Goal: Task Accomplishment & Management: Manage account settings

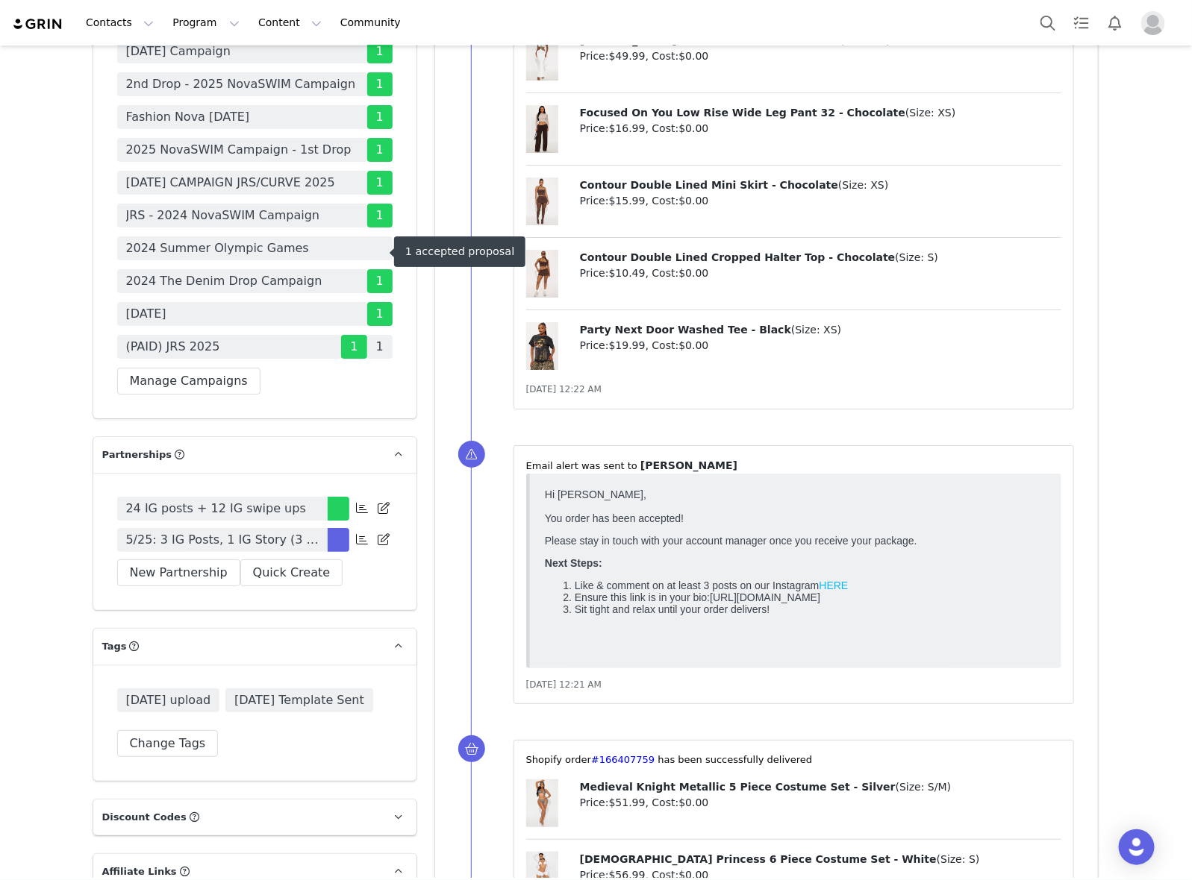
scroll to position [4570, 0]
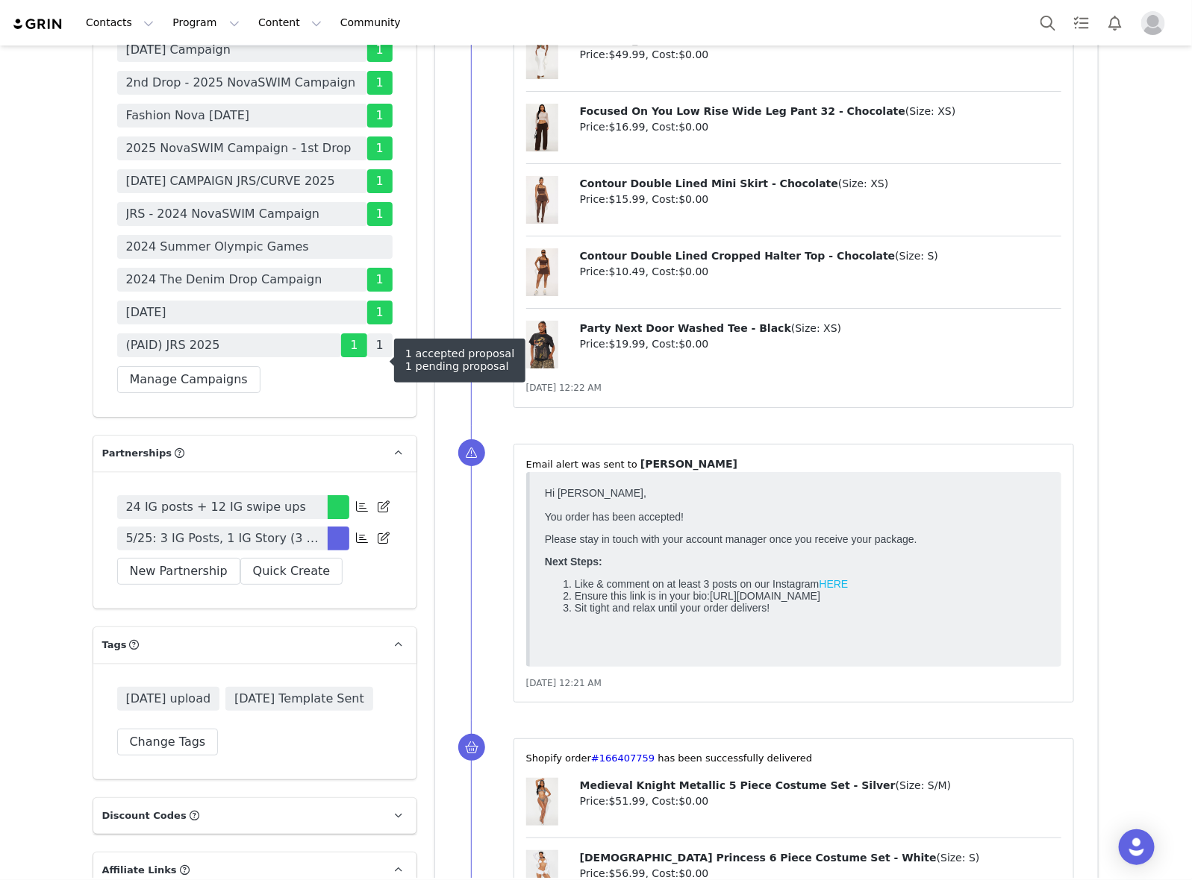
click at [237, 357] on span "(PAID) JRS 2025" at bounding box center [229, 346] width 225 height 24
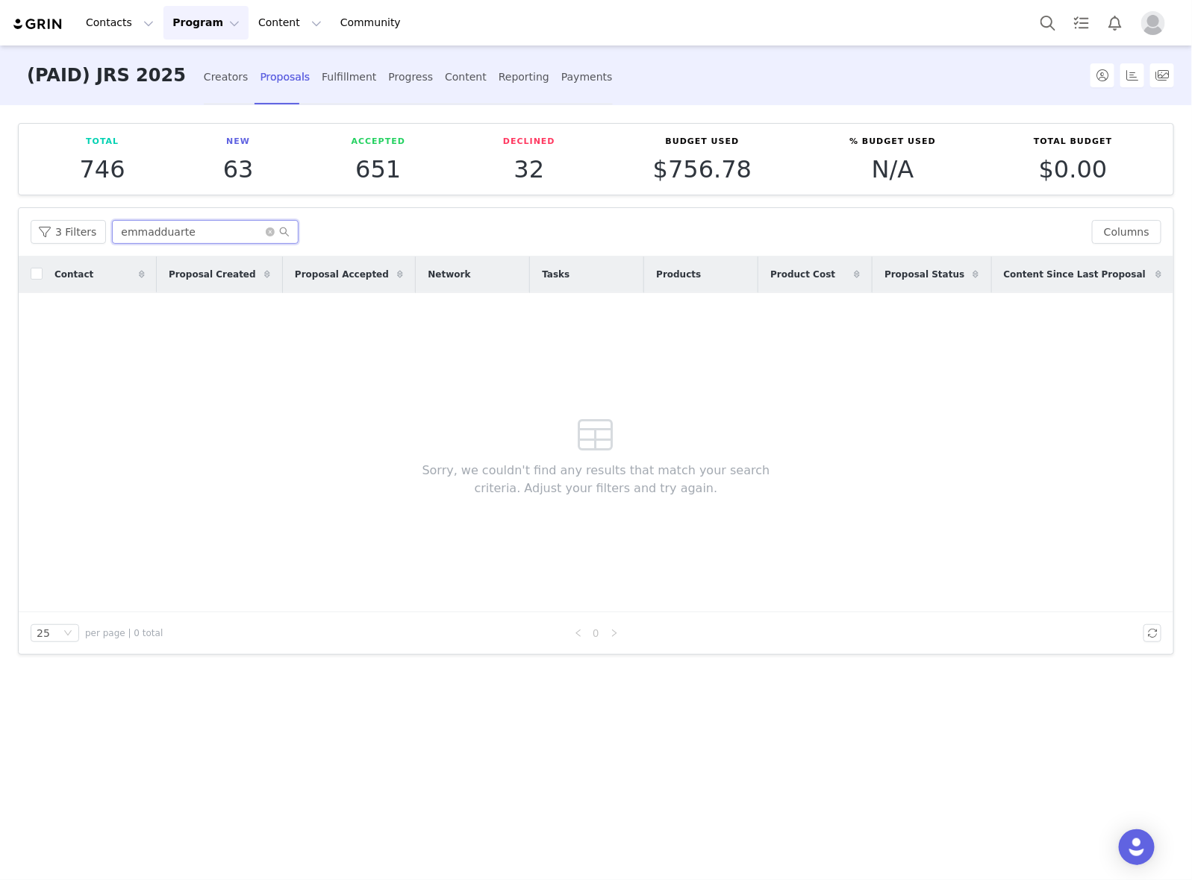
click at [202, 237] on input "emmadduarte" at bounding box center [205, 232] width 187 height 24
paste input "kessiamellow"
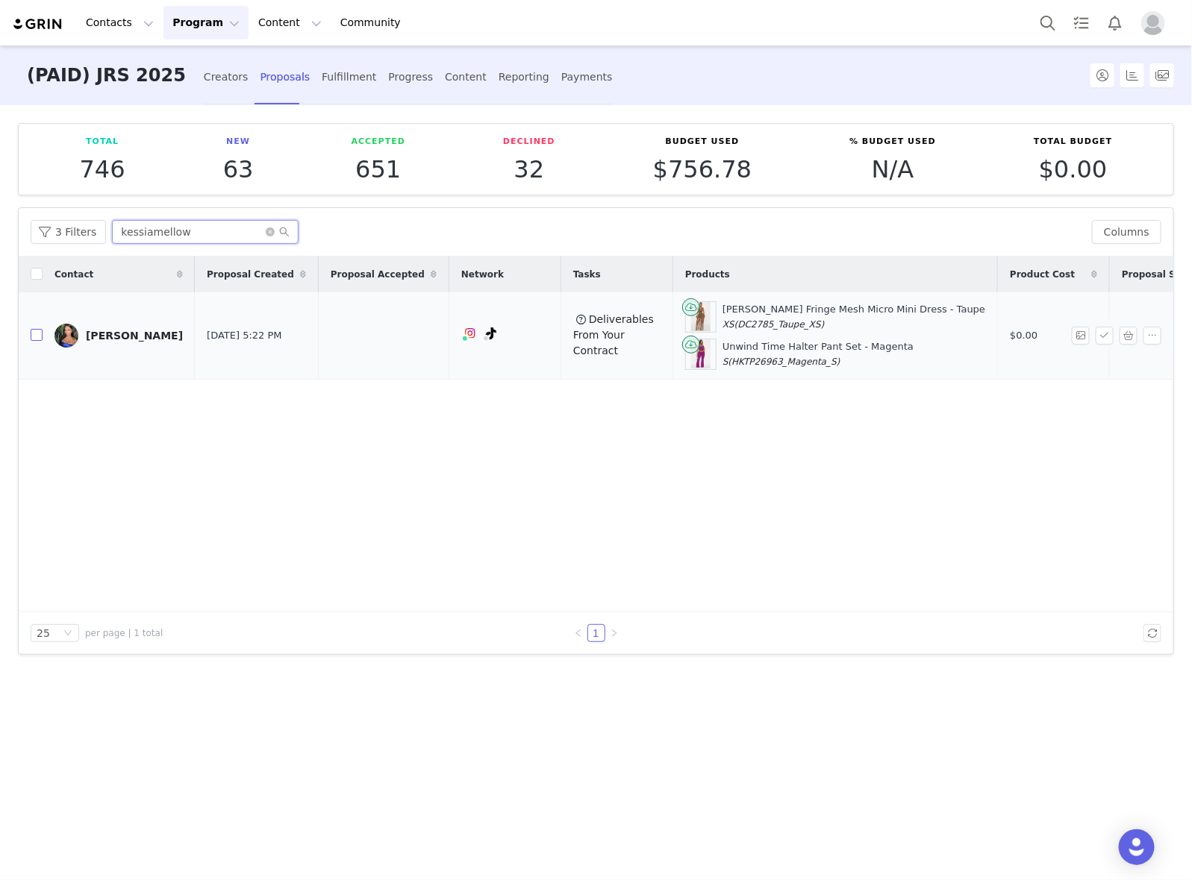
type input "kessiamellow"
click at [34, 333] on input "checkbox" at bounding box center [37, 335] width 12 height 12
checkbox input "true"
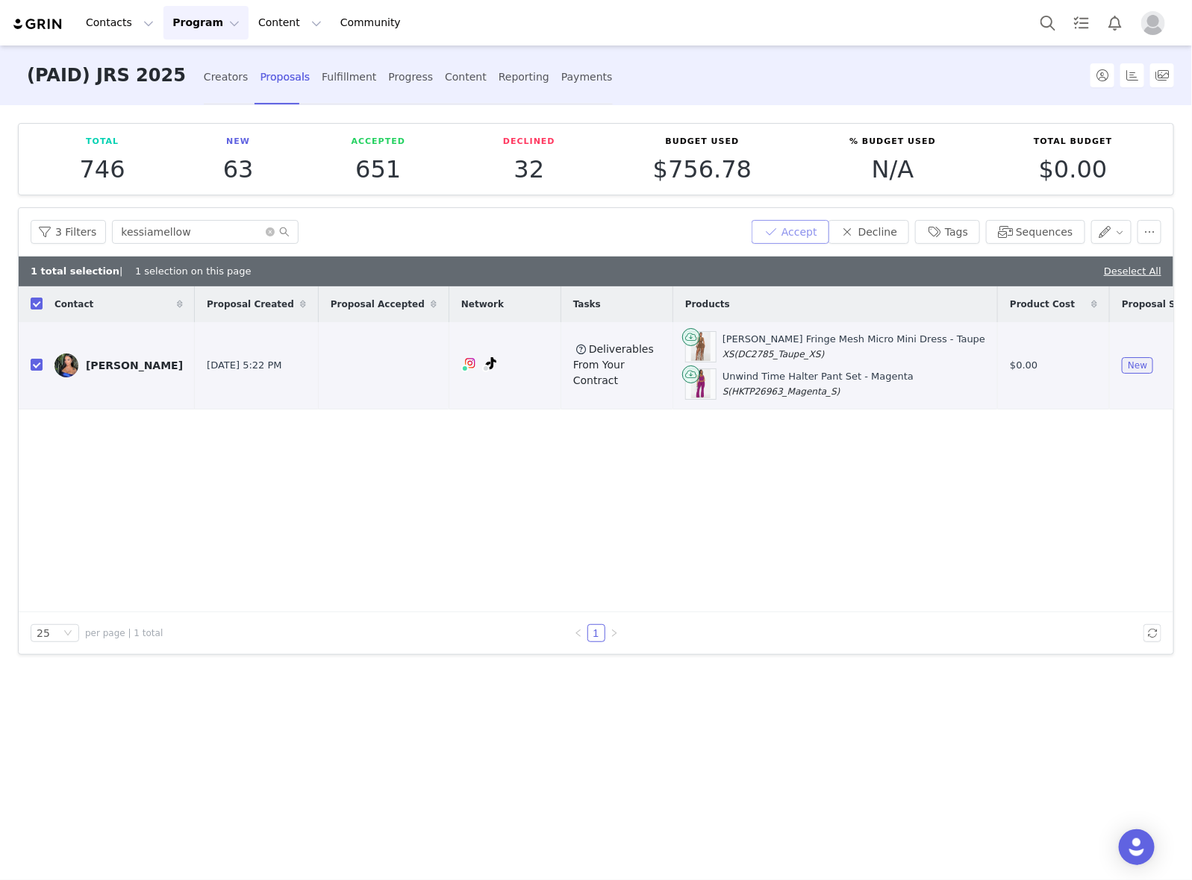
click at [788, 232] on button "Accept" at bounding box center [790, 232] width 78 height 24
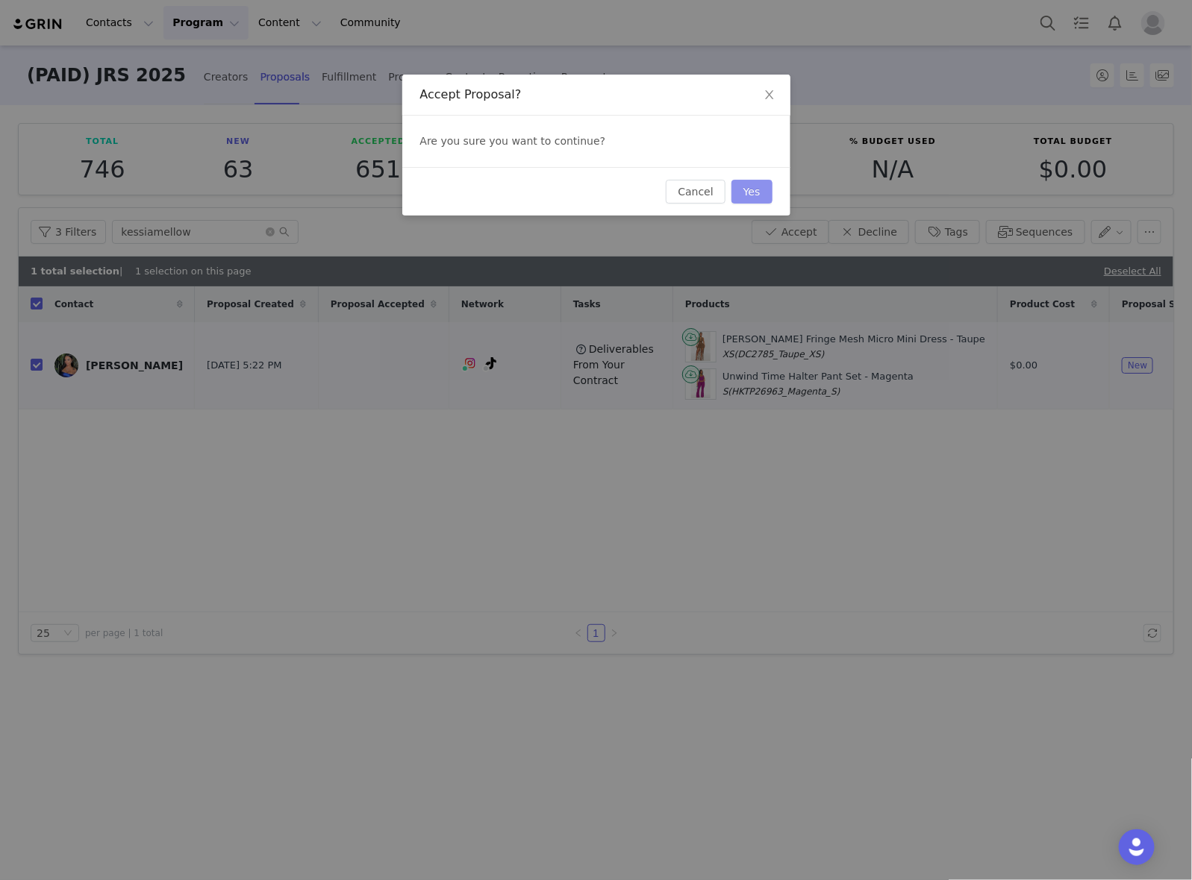
click at [762, 198] on button "Yes" at bounding box center [751, 192] width 41 height 24
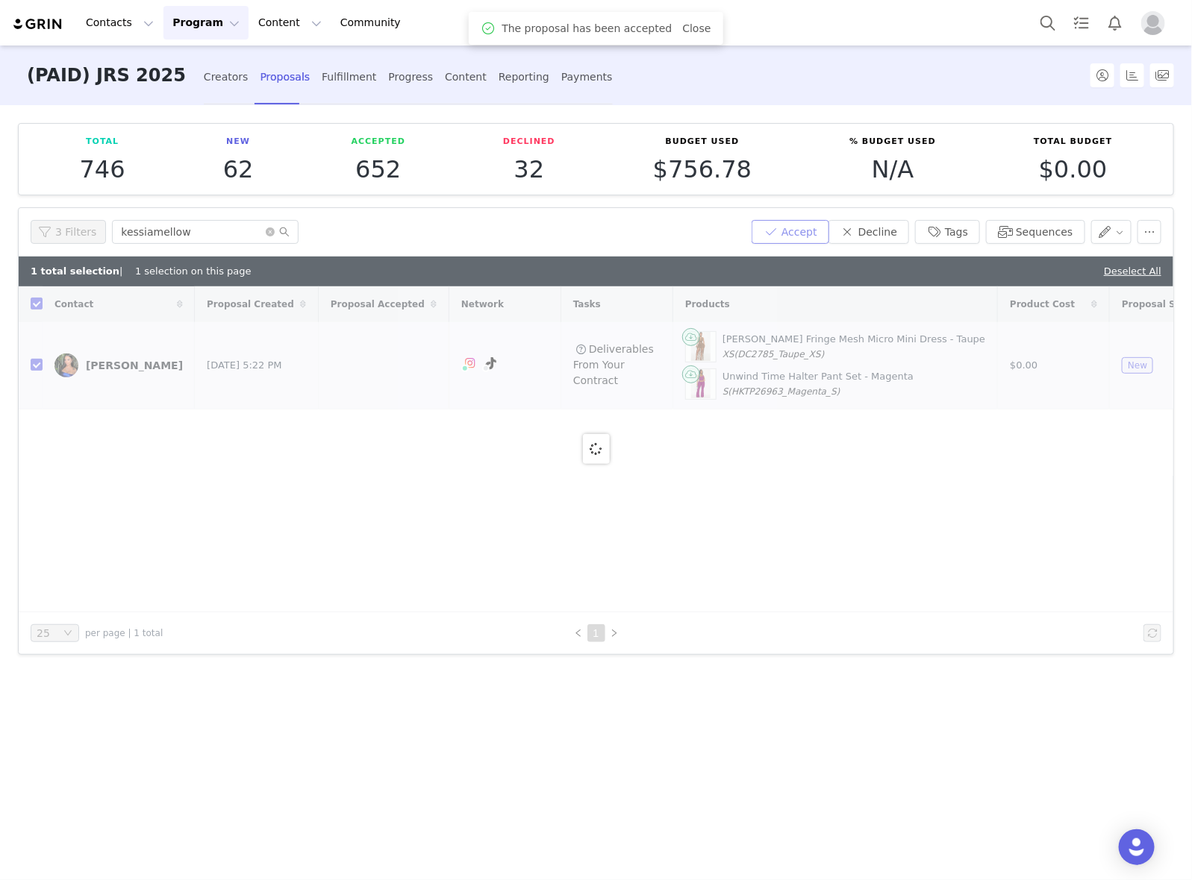
checkbox input "false"
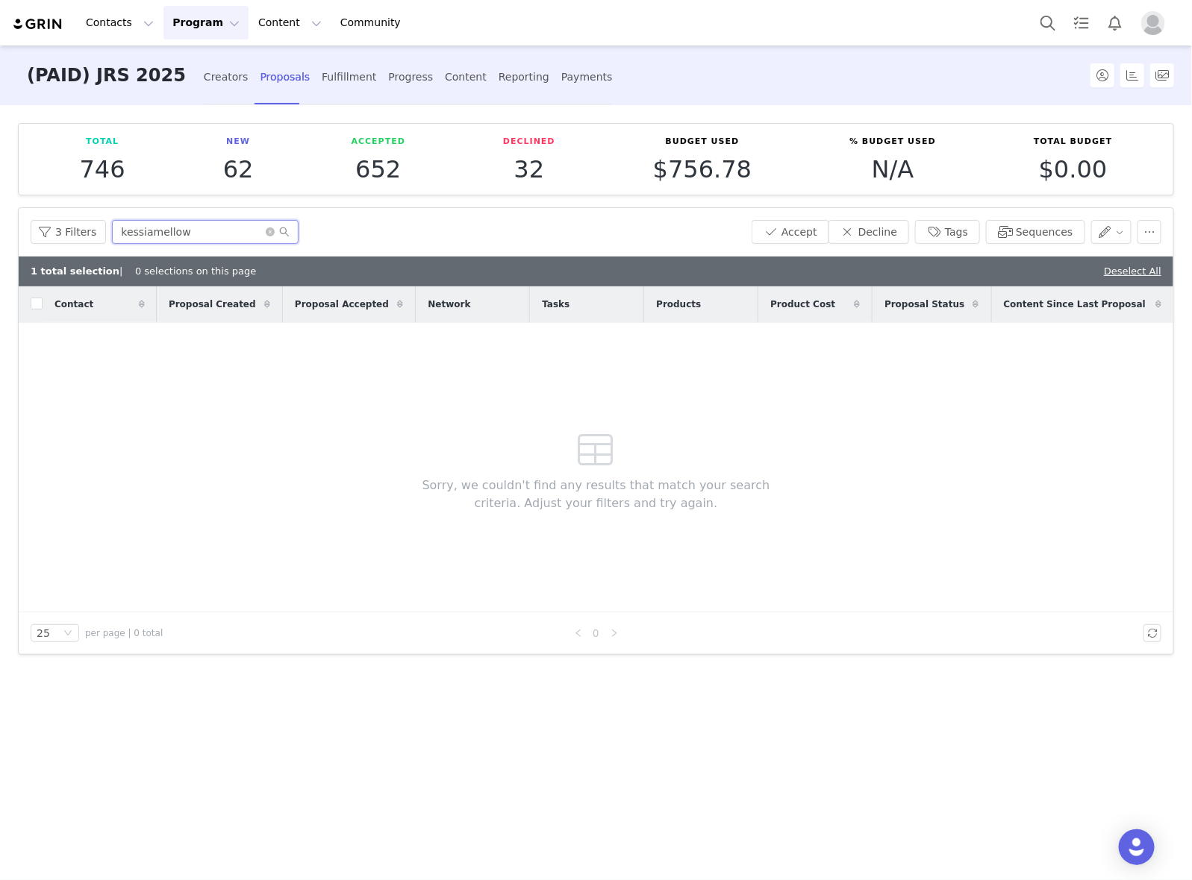
click at [187, 221] on input "kessiamellow" at bounding box center [205, 232] width 187 height 24
click at [322, 83] on div "Fulfillment" at bounding box center [349, 77] width 54 height 40
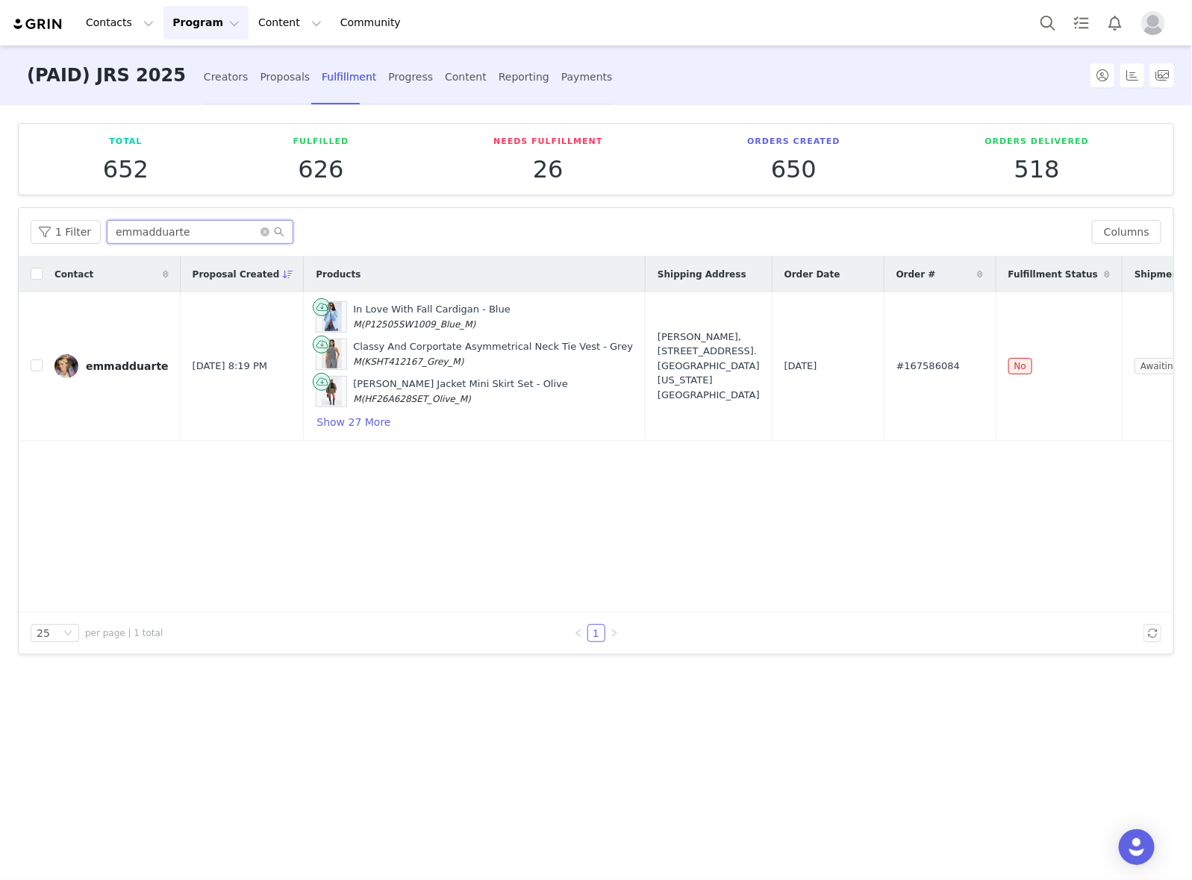
click at [184, 230] on input "emmadduarte" at bounding box center [200, 232] width 187 height 24
paste input "kessiamellow"
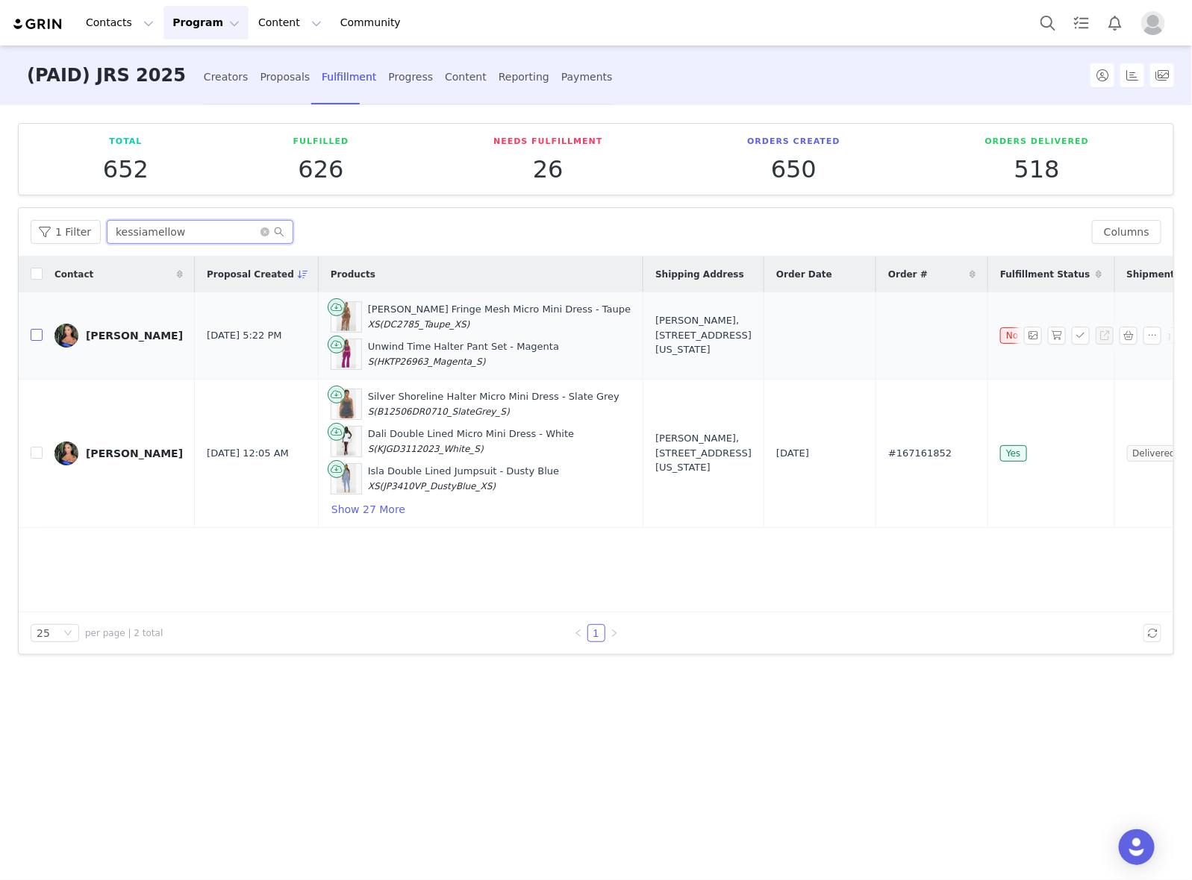
type input "kessiamellow"
click at [37, 336] on input "checkbox" at bounding box center [37, 335] width 12 height 12
checkbox input "true"
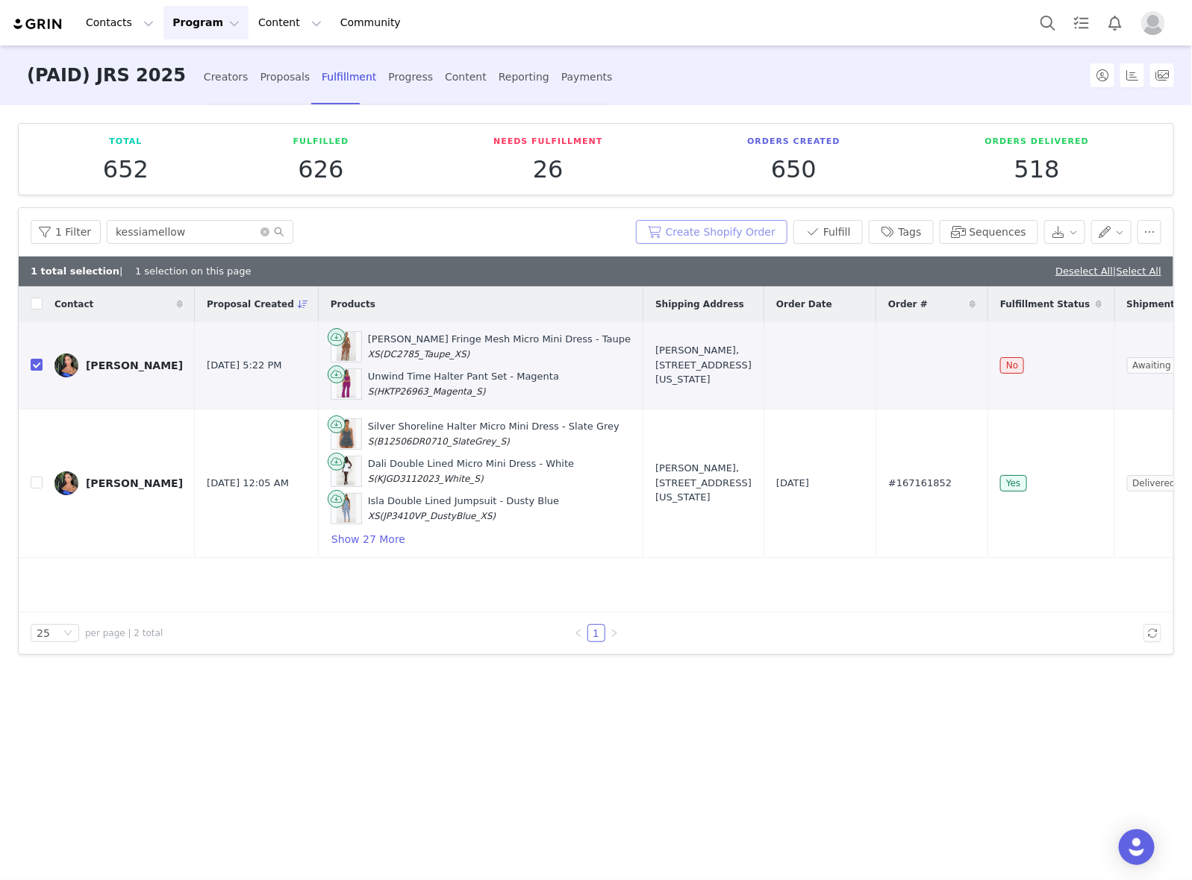
click at [726, 228] on button "Create Shopify Order" at bounding box center [711, 232] width 151 height 24
click at [888, 373] on span "#167646685" at bounding box center [919, 365] width 63 height 15
copy span "167646685"
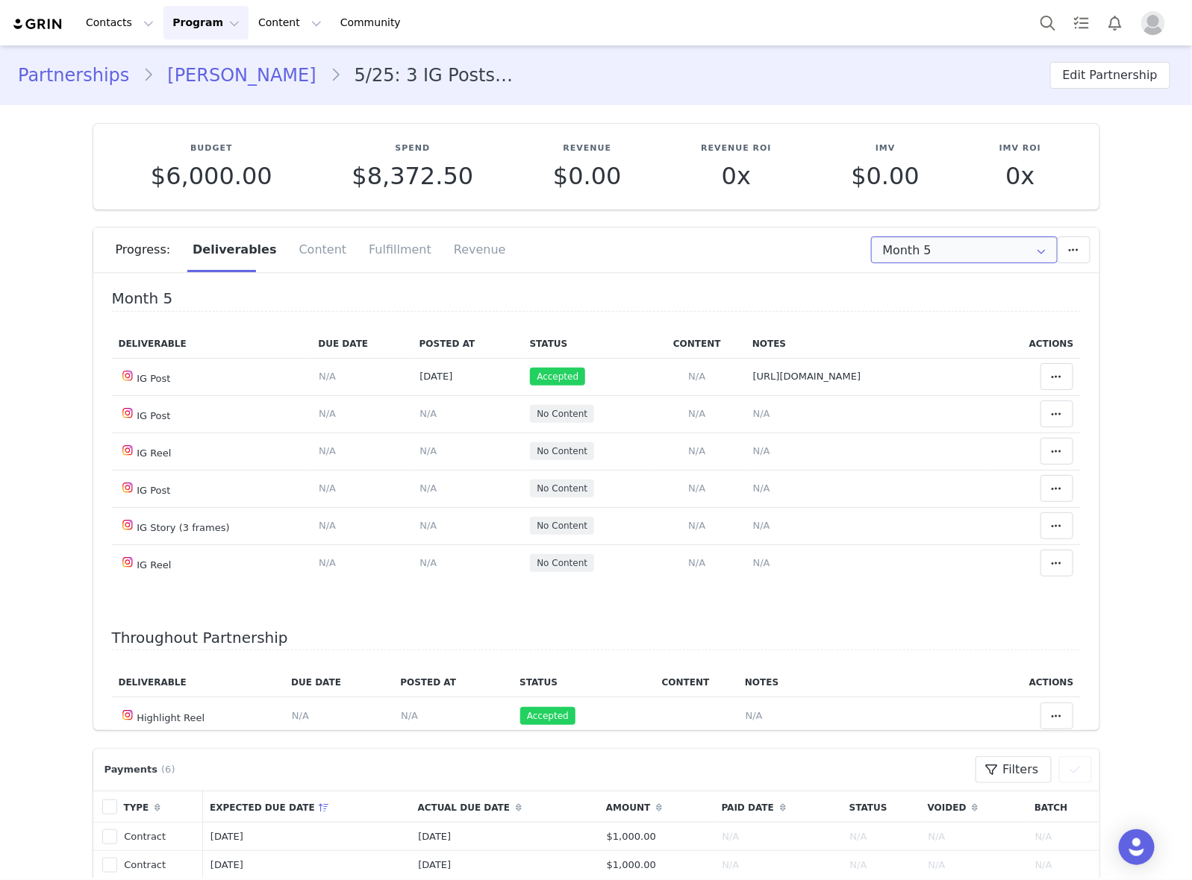
click at [960, 250] on input "Month 5" at bounding box center [964, 250] width 187 height 27
click at [923, 433] on li "All Months" at bounding box center [963, 441] width 199 height 25
type input "All"
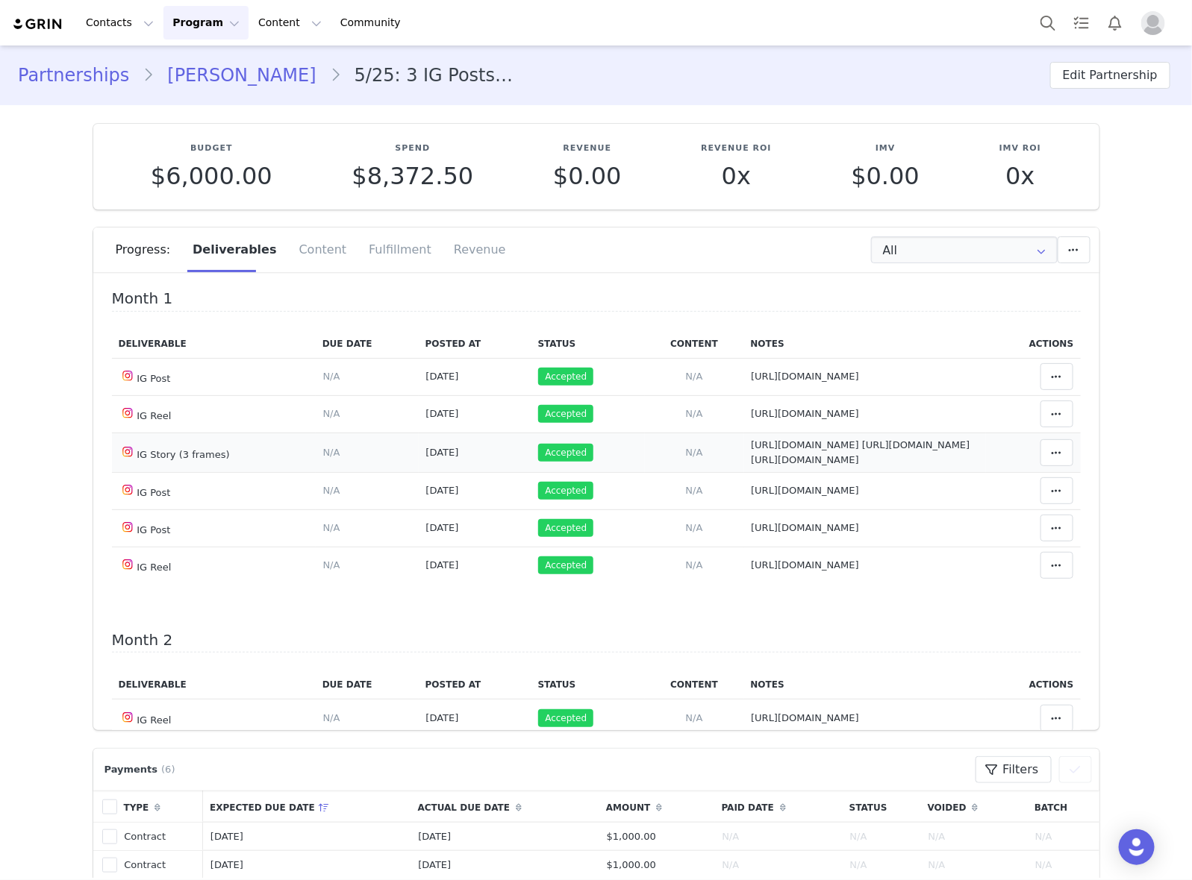
click at [951, 468] on td "Notes Save Cancel https://static-resources.creatoriq.com/instagram-stories/vide…" at bounding box center [865, 453] width 242 height 40
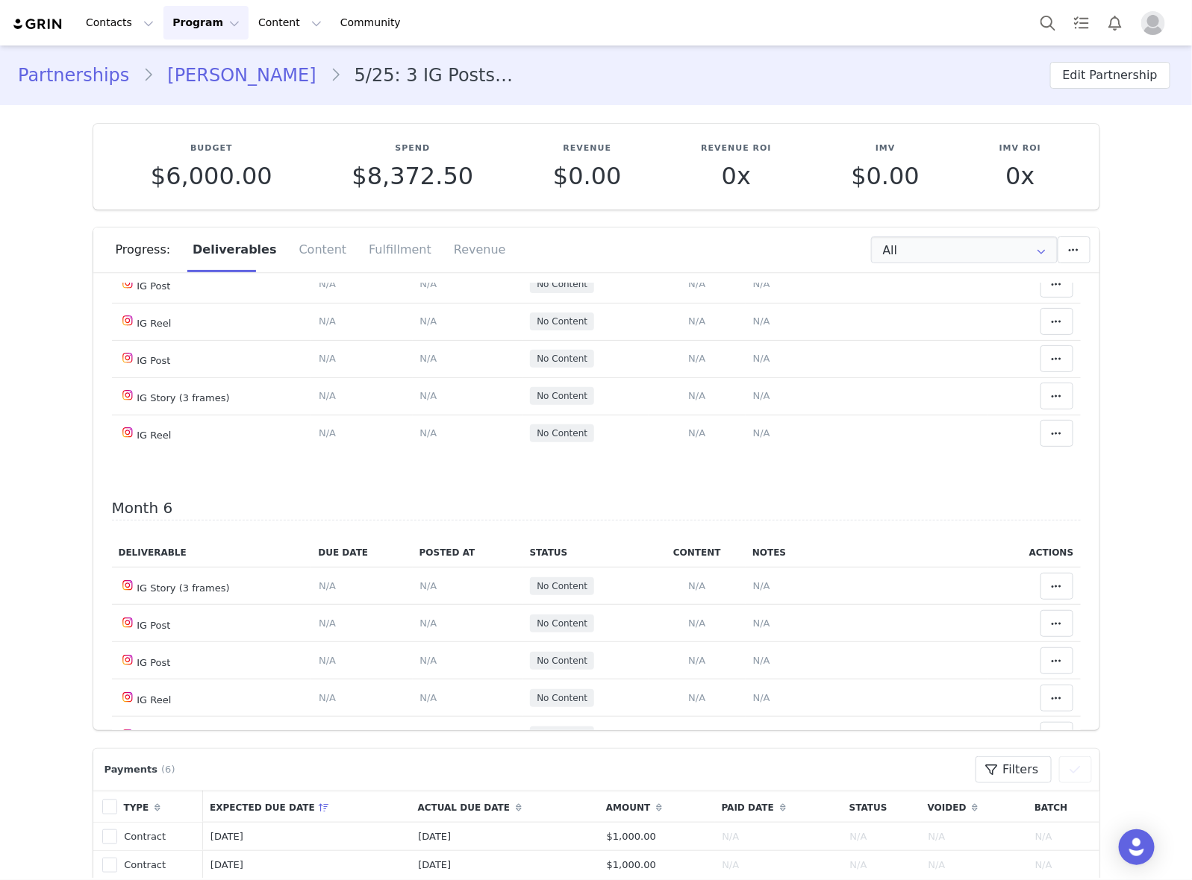
scroll to position [1492, 0]
click at [753, 288] on span "N/A" at bounding box center [761, 282] width 17 height 11
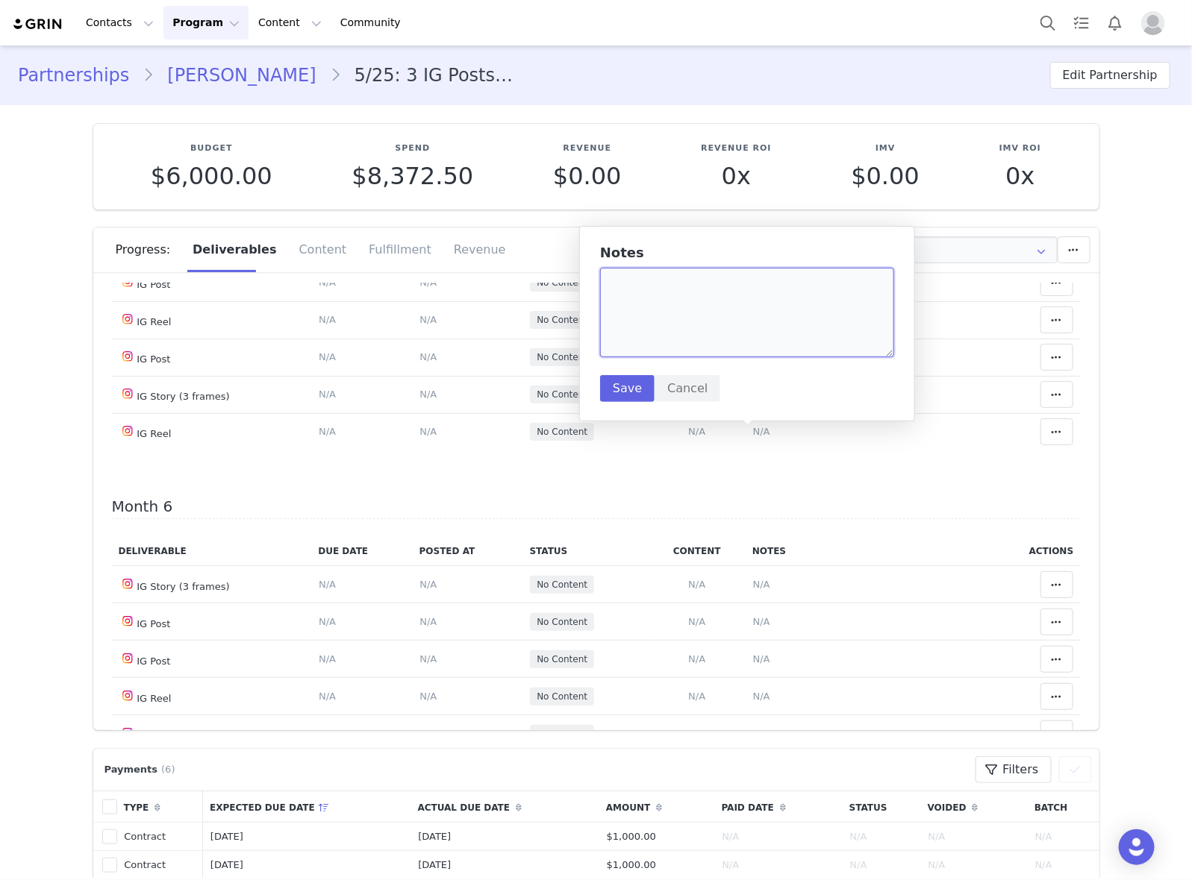
click at [724, 292] on textarea at bounding box center [747, 313] width 294 height 90
paste textarea "https://www.instagram.com/p/DO4ArA8DtiD/"
type textarea "https://www.instagram.com/p/DO4ArA8DtiD/"
click at [629, 386] on button "Save" at bounding box center [627, 388] width 54 height 27
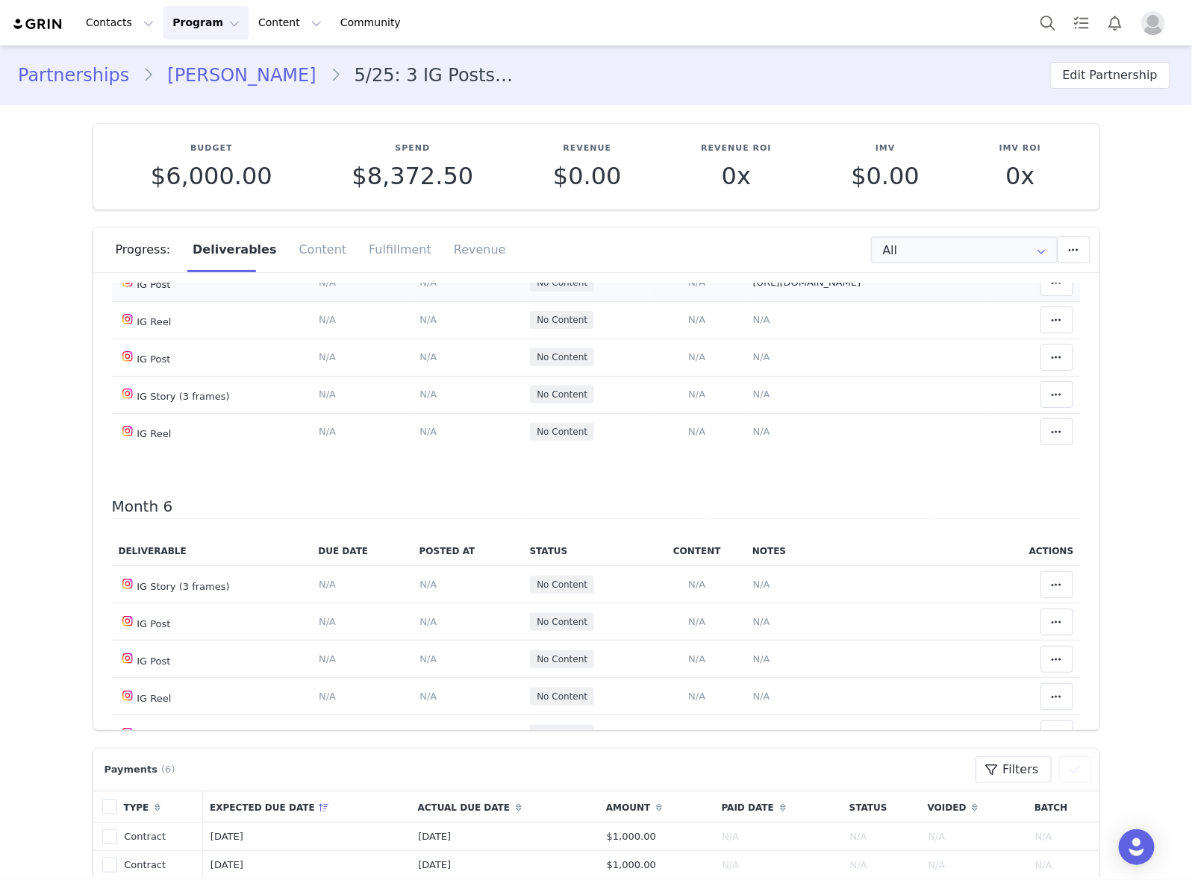
click at [419, 288] on span "N/A" at bounding box center [427, 282] width 17 height 11
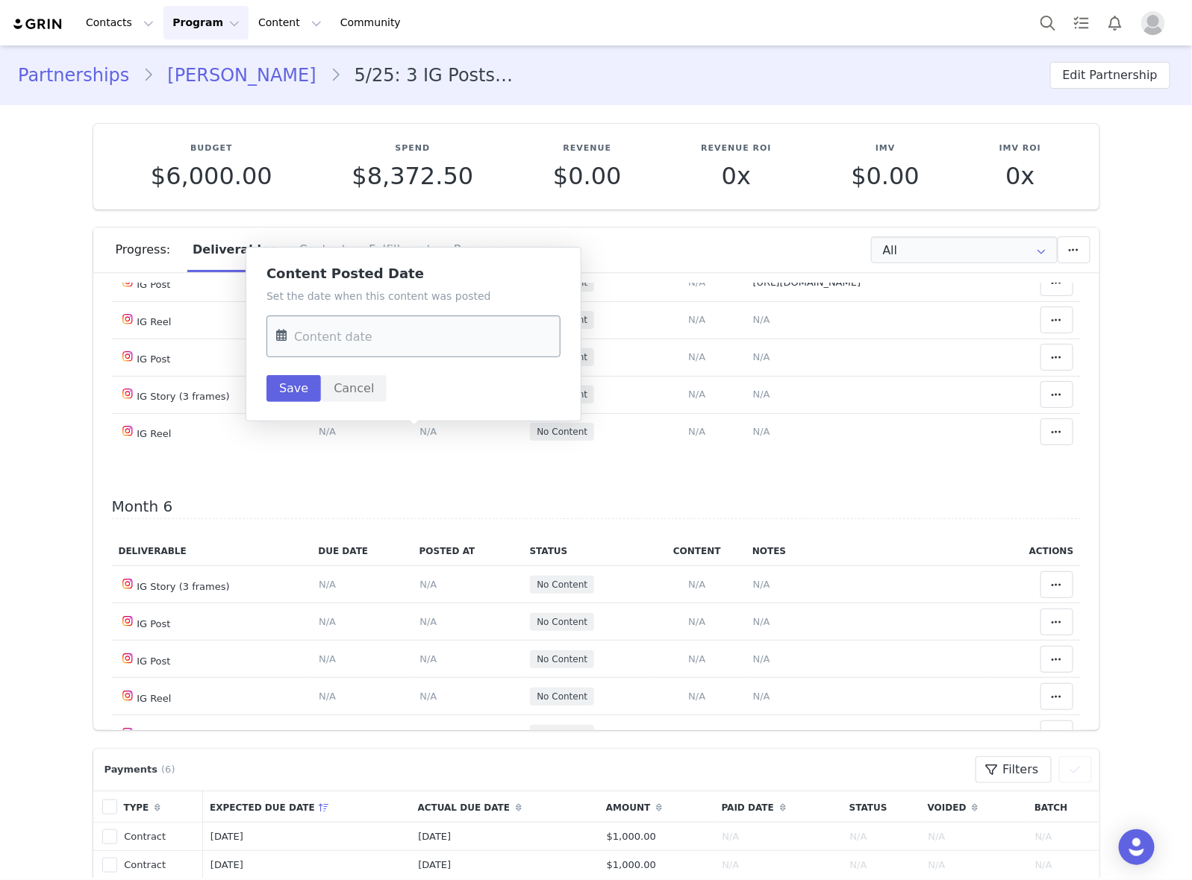
click at [395, 340] on input "text" at bounding box center [413, 337] width 294 height 42
click at [291, 384] on button "Previous Month" at bounding box center [291, 388] width 7 height 12
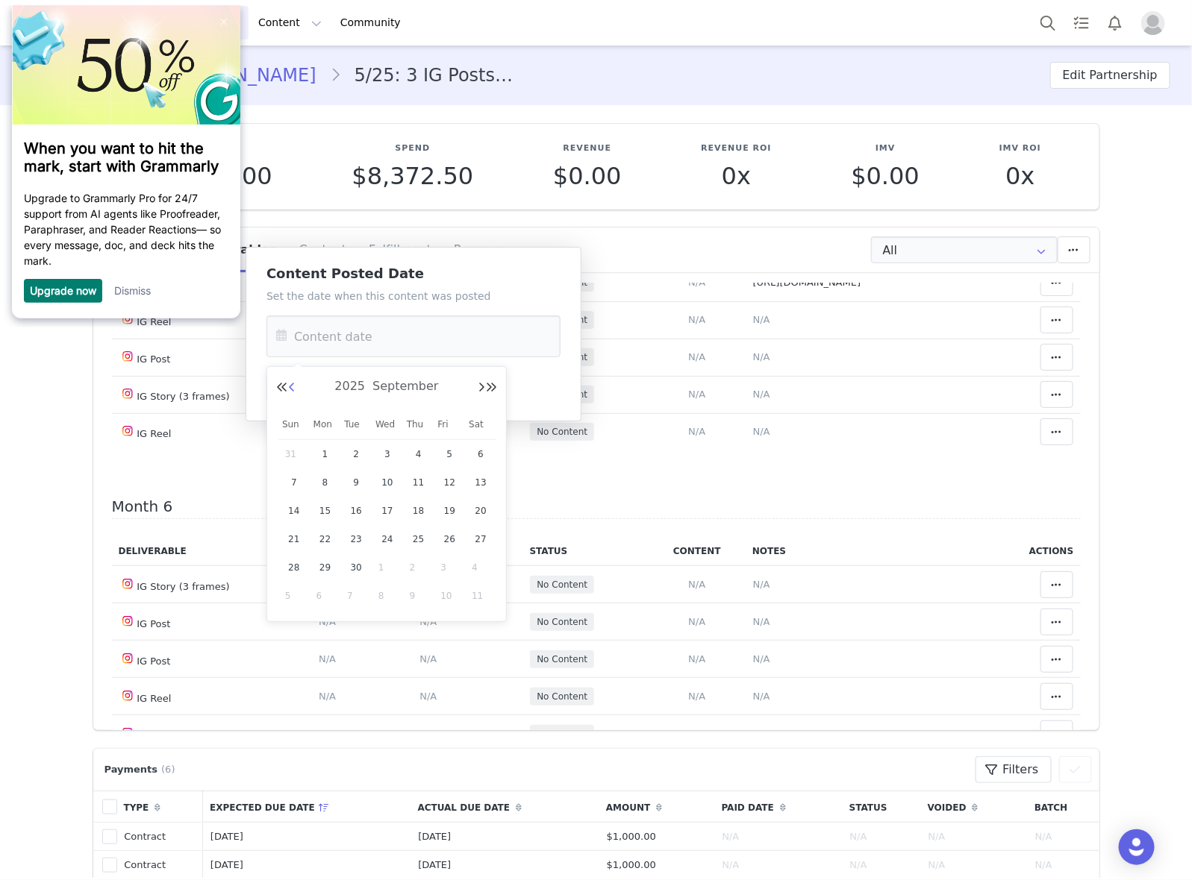
scroll to position [0, 0]
click at [295, 539] on span "21" at bounding box center [294, 539] width 18 height 18
type input "Sep 21 2025"
click at [302, 389] on button "Save" at bounding box center [293, 388] width 54 height 27
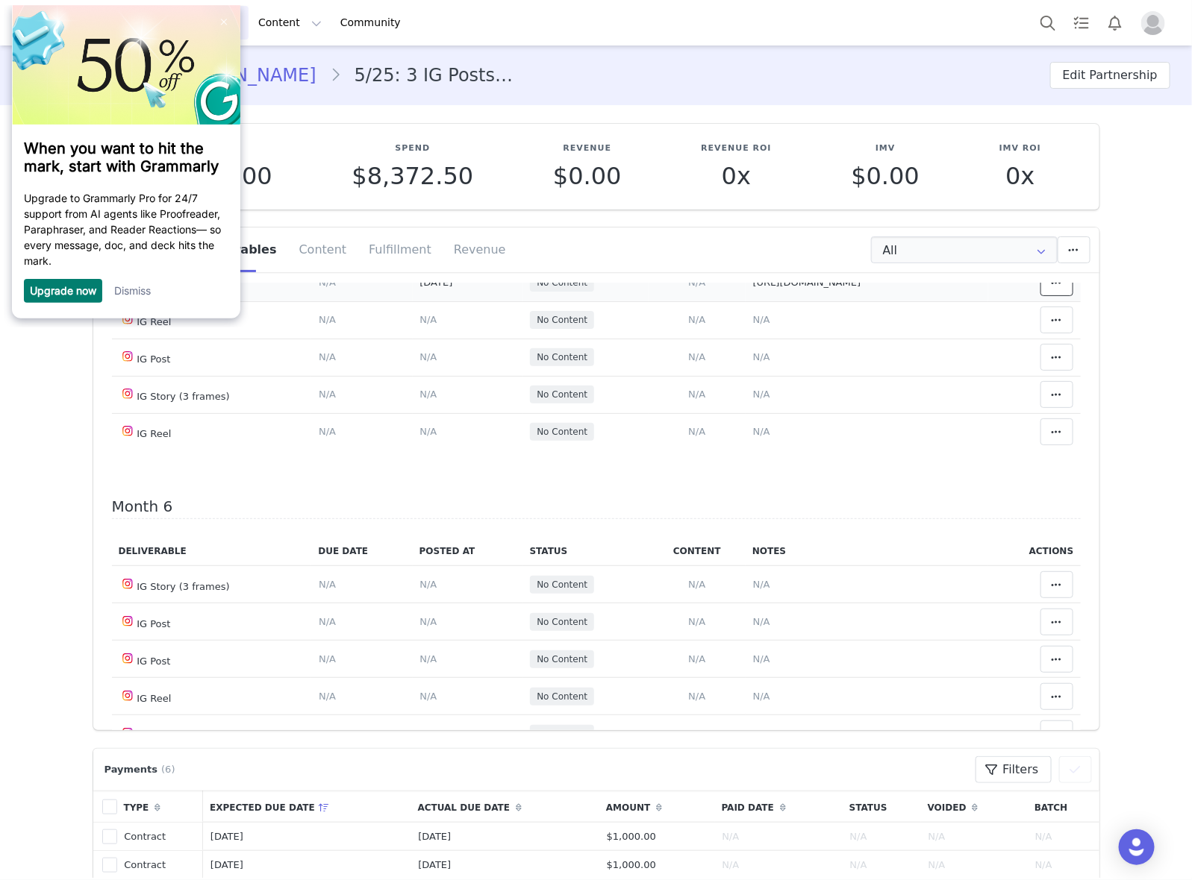
click at [1040, 296] on button at bounding box center [1056, 282] width 33 height 27
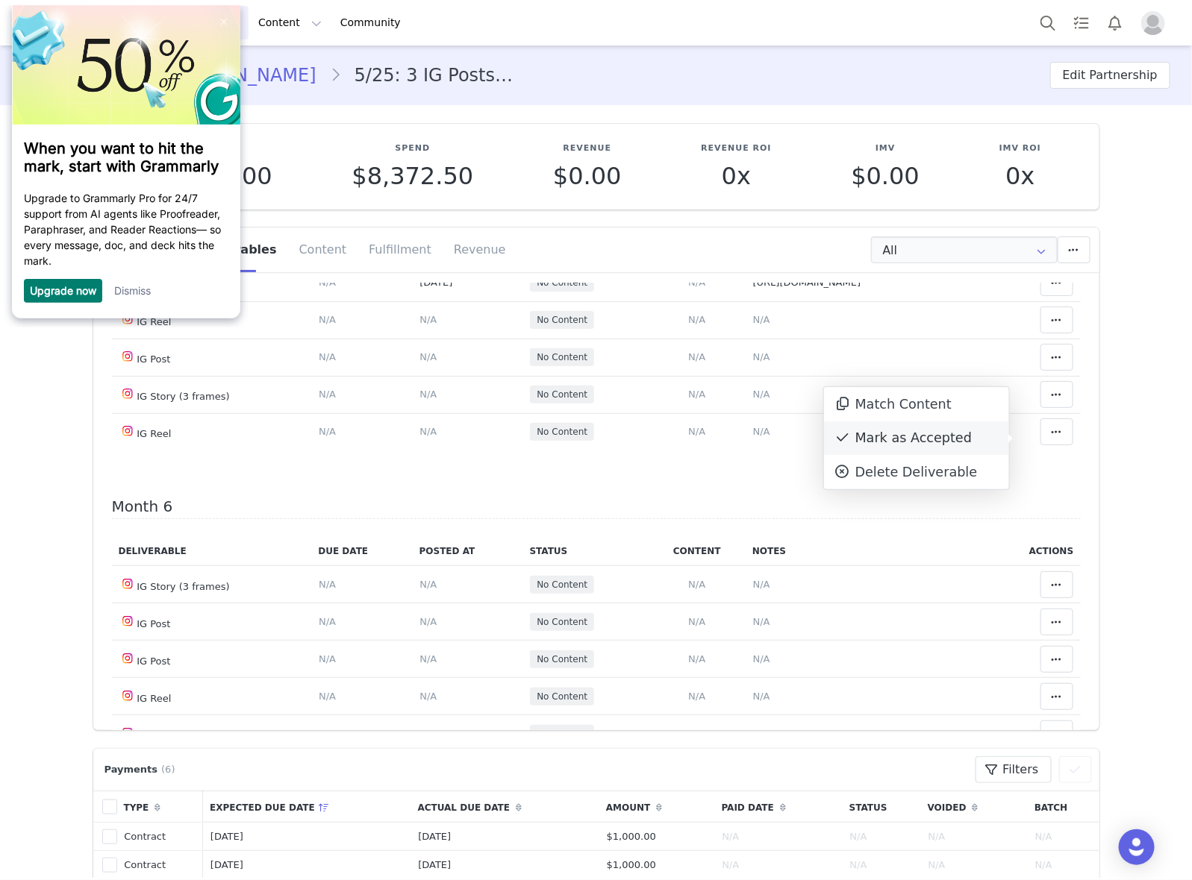
click at [938, 442] on div "Mark as Accepted" at bounding box center [916, 439] width 185 height 34
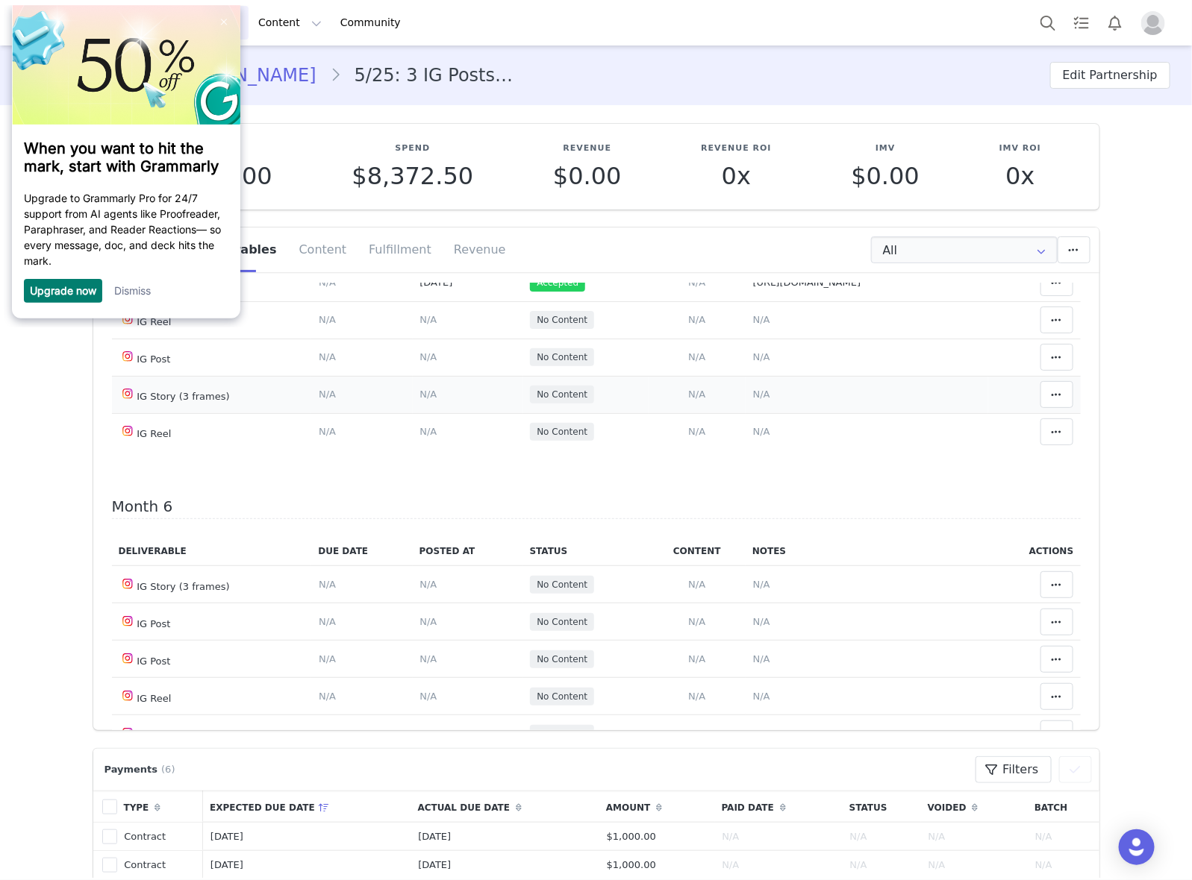
click at [795, 413] on td "Notes Save Cancel N/A" at bounding box center [866, 394] width 242 height 37
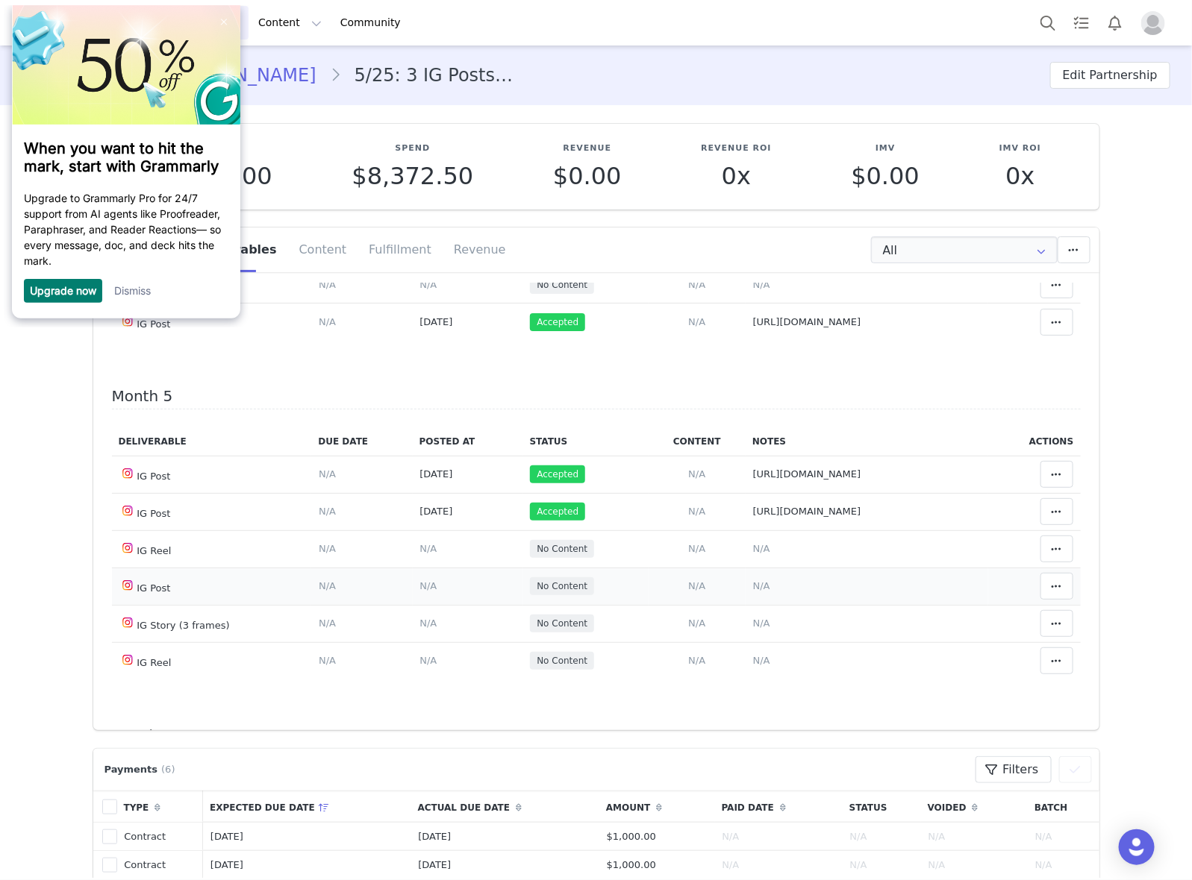
scroll to position [1212, 0]
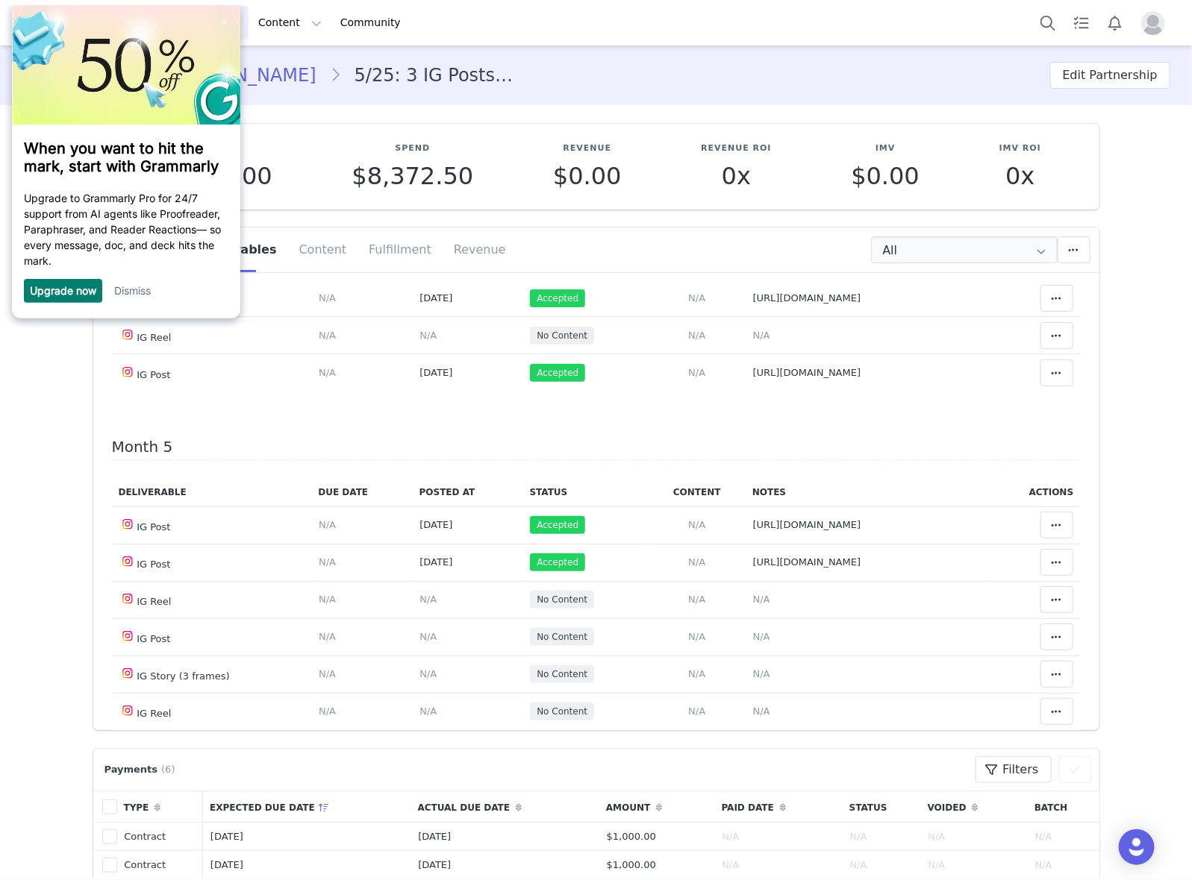
click at [753, 229] on span "N/A" at bounding box center [761, 223] width 17 height 11
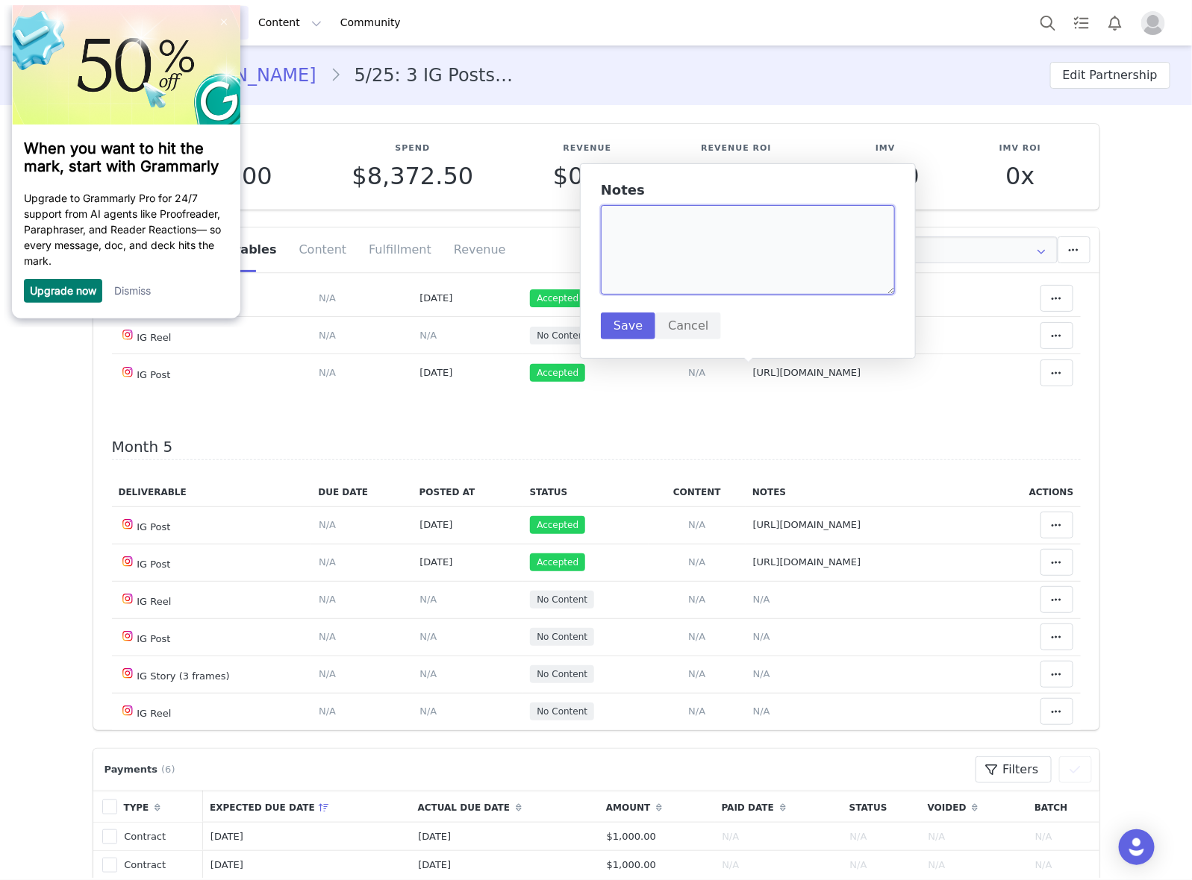
click at [756, 257] on textarea at bounding box center [748, 250] width 294 height 90
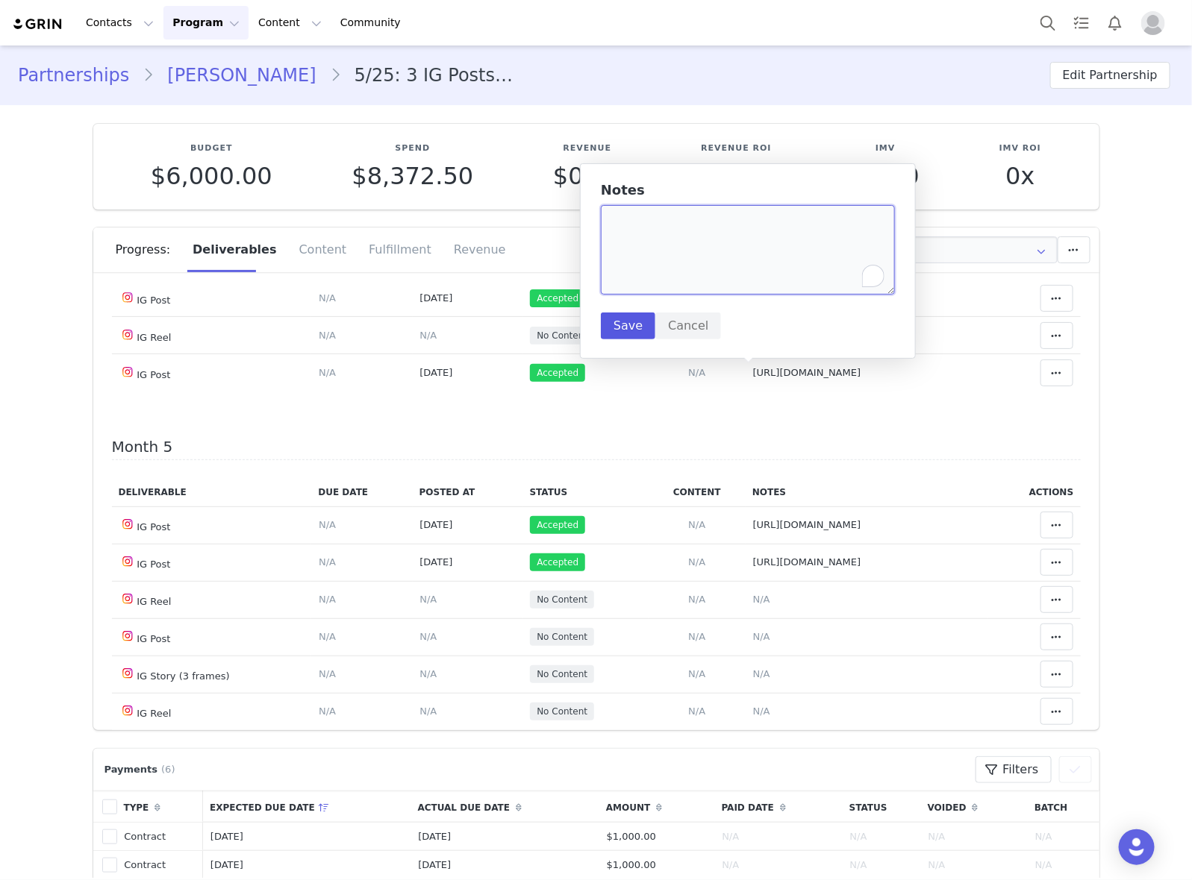
paste textarea "https://www.instagram.com/reel/DOkI9u-gAwe/"
type textarea "https://www.instagram.com/reel/DOkI9u-gAwe/"
click at [639, 332] on button "Save" at bounding box center [628, 326] width 54 height 27
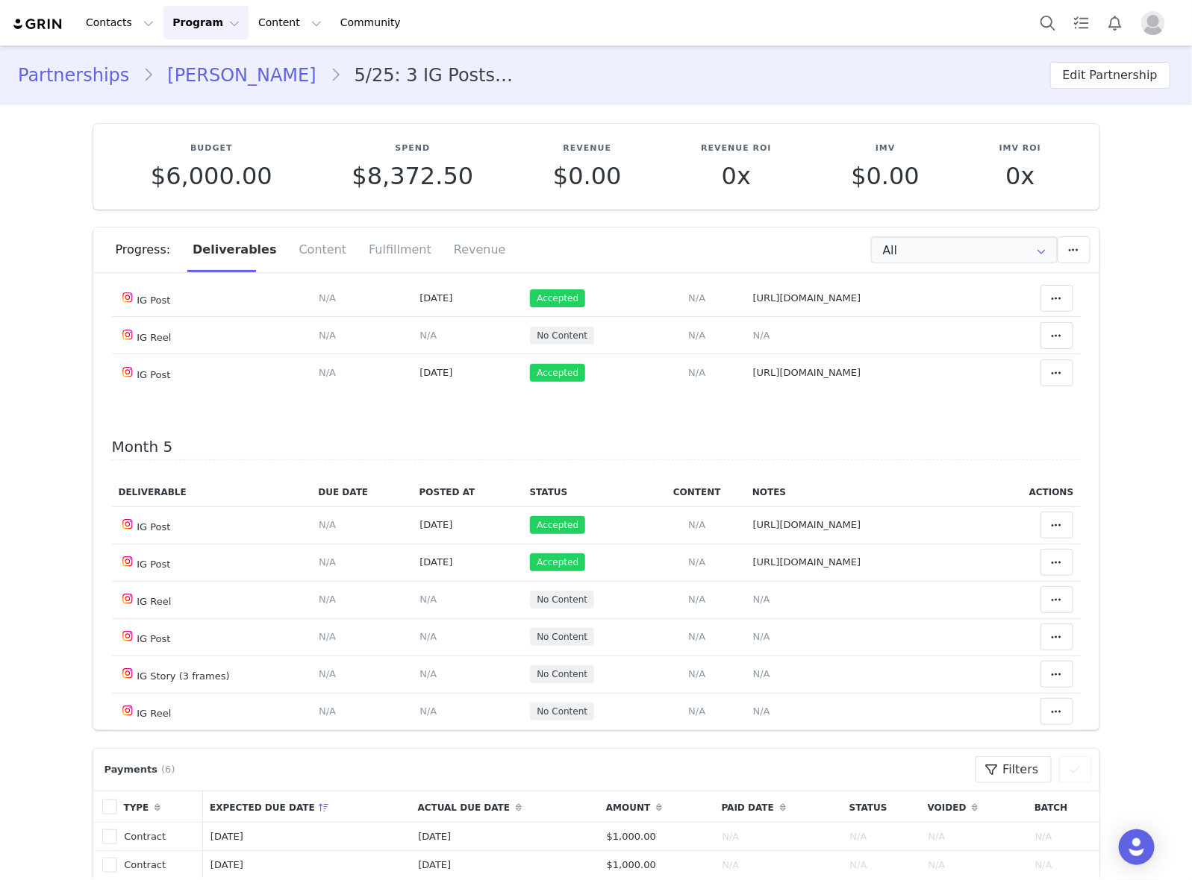
click at [419, 229] on span "N/A" at bounding box center [427, 223] width 17 height 11
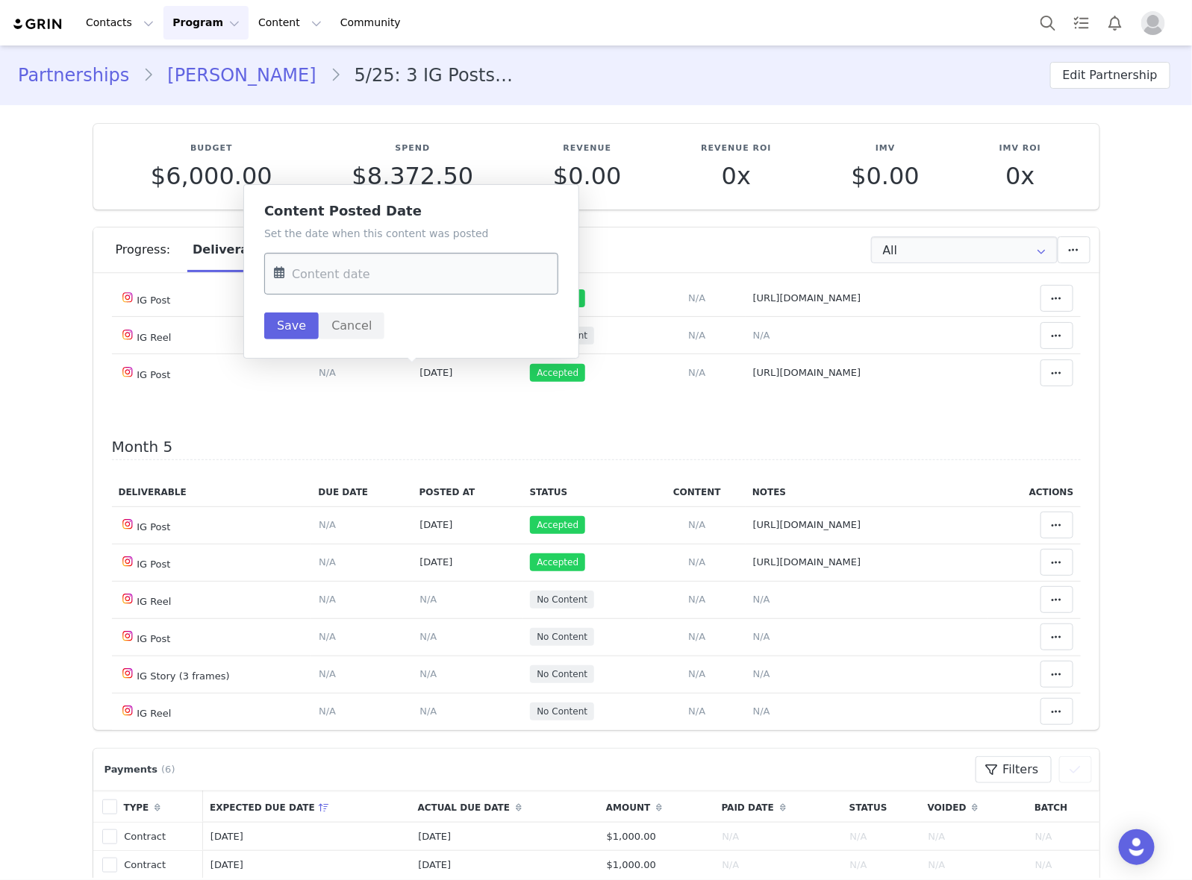
click at [424, 285] on input "text" at bounding box center [411, 274] width 294 height 42
click at [292, 325] on button "Previous Month" at bounding box center [289, 325] width 7 height 12
click at [475, 422] on span "13" at bounding box center [478, 420] width 18 height 18
type input "Sep 13 2025"
click at [281, 321] on button "Save" at bounding box center [291, 326] width 54 height 27
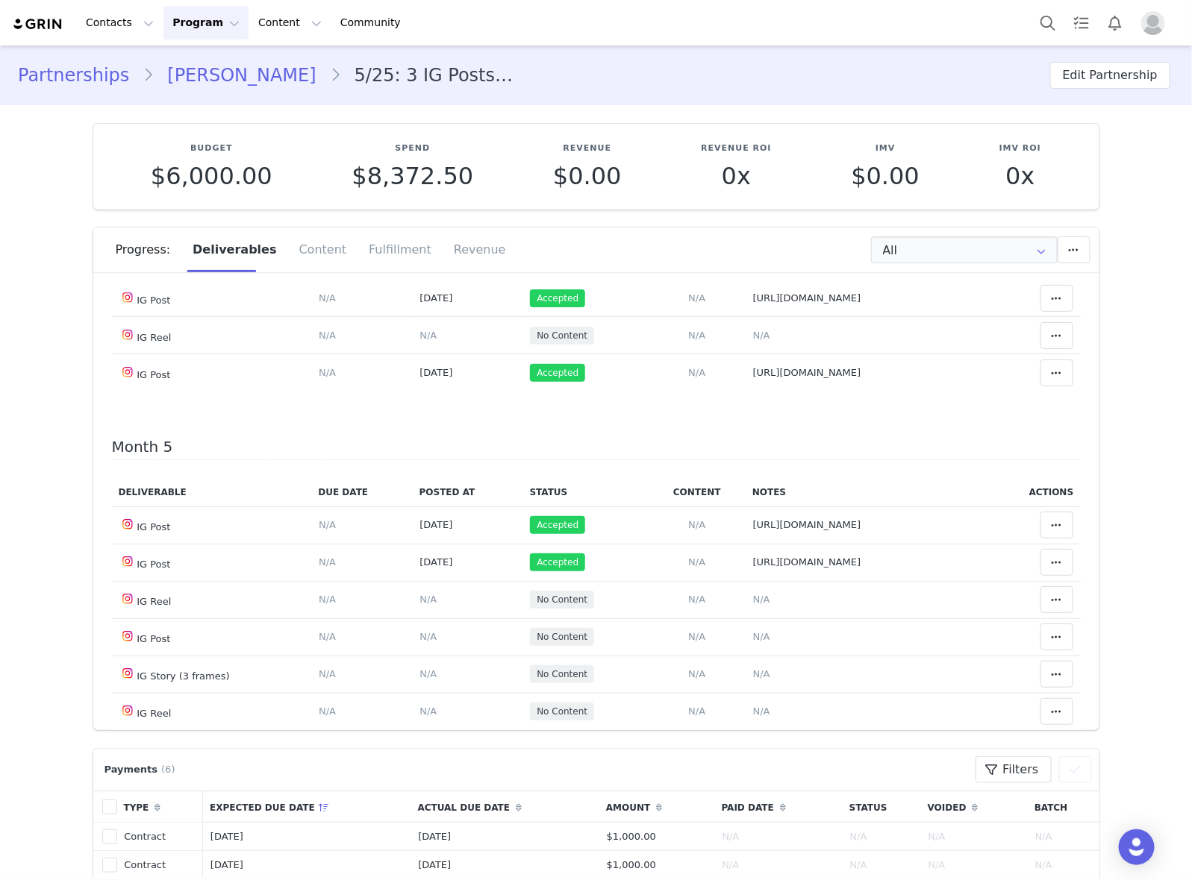
click at [1051, 230] on icon at bounding box center [1056, 224] width 10 height 12
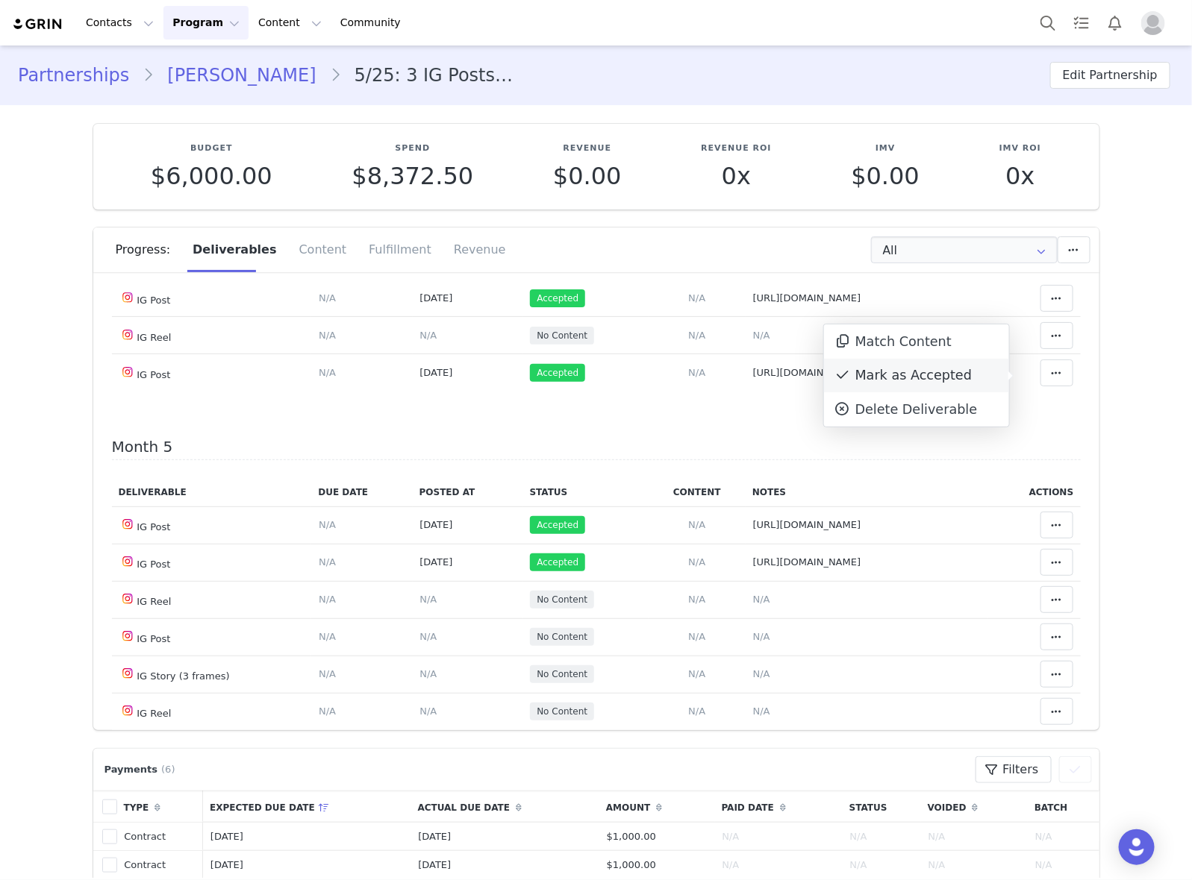
click at [960, 374] on div "Mark as Accepted" at bounding box center [916, 376] width 185 height 34
click at [966, 354] on td "Notes Save Cancel N/A" at bounding box center [866, 335] width 242 height 37
click at [951, 354] on td "Notes Save Cancel N/A" at bounding box center [866, 335] width 242 height 37
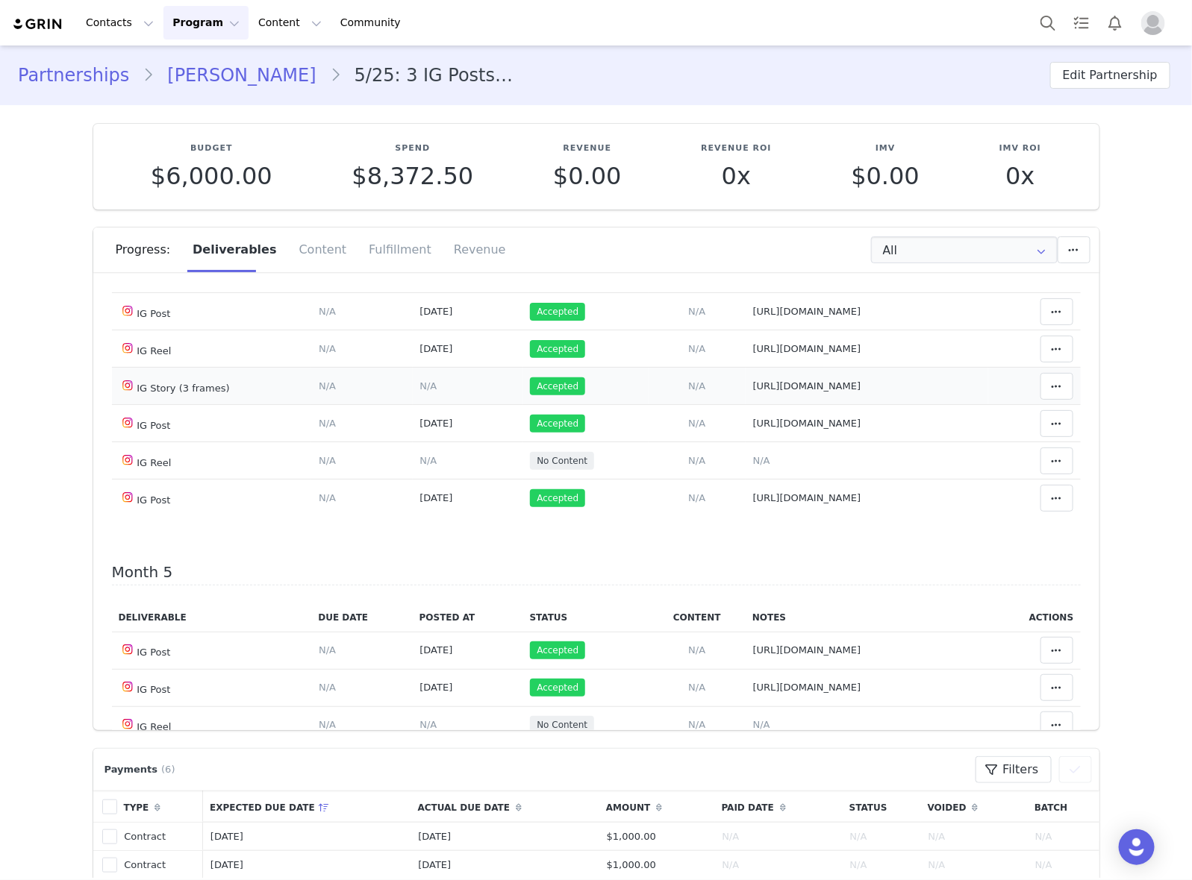
scroll to position [1119, 0]
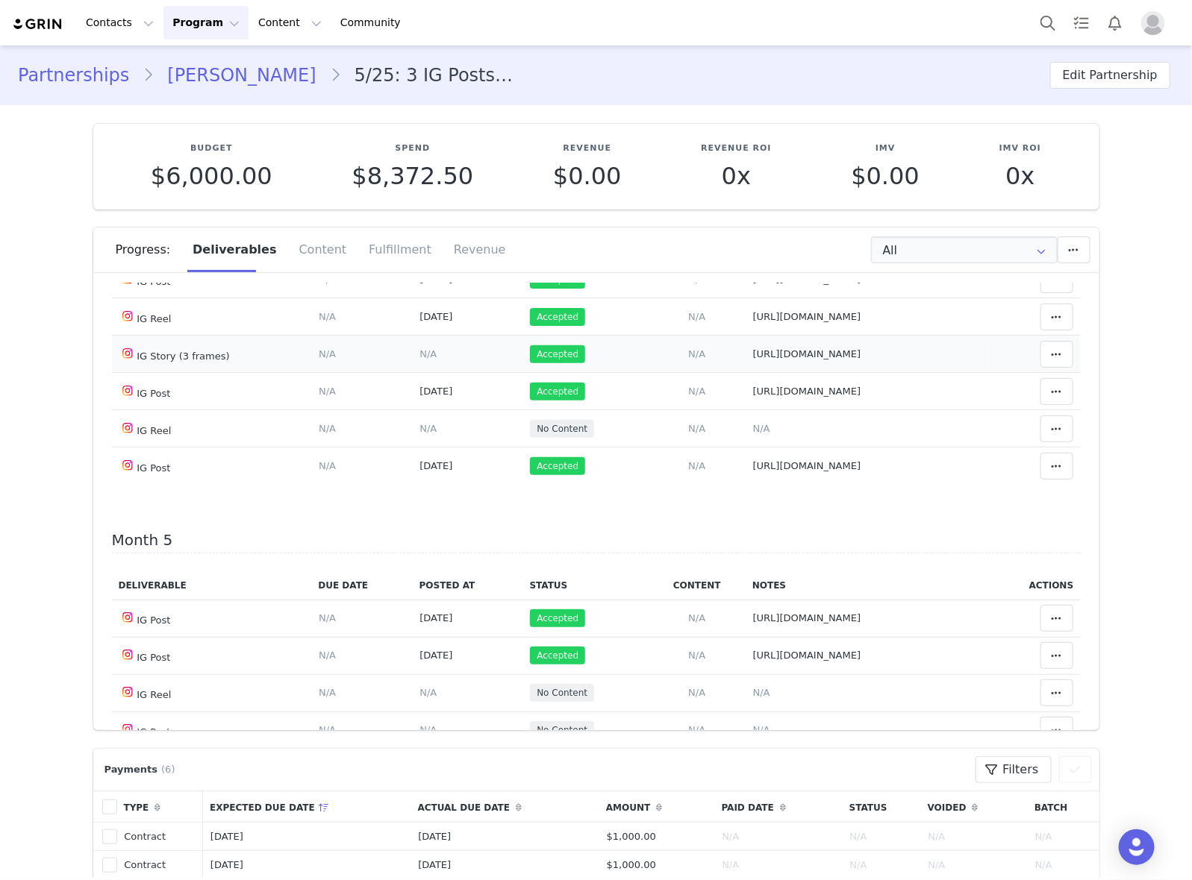
click at [803, 360] on span "https://static-resources.creatoriq.com/instagram-stories/videos/369870640841464…" at bounding box center [807, 353] width 108 height 11
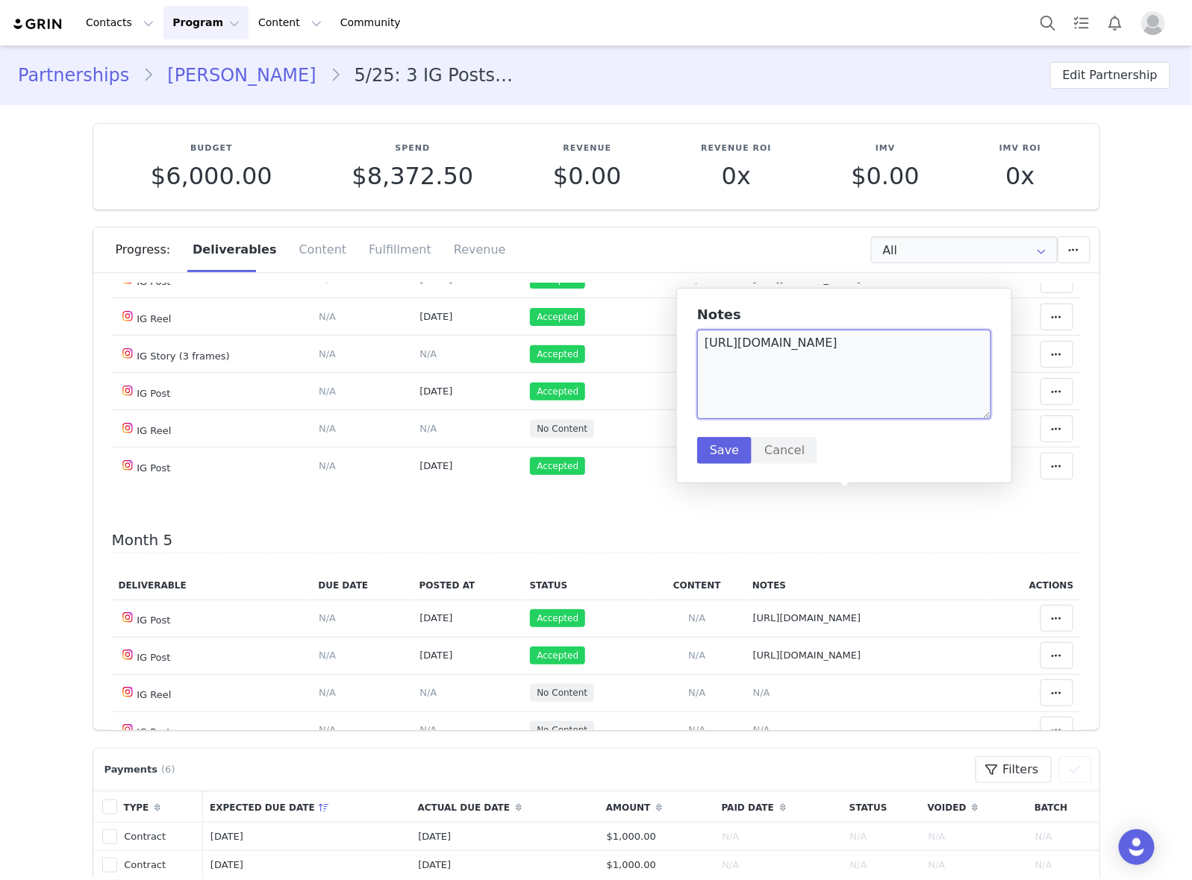
click at [948, 370] on textarea "https://static-resources.creatoriq.com/instagram-stories/videos/369870640841464…" at bounding box center [844, 375] width 294 height 90
paste textarea "https://static-resources.creatoriq.com/instagram-stories/videos/372666203137432…"
type textarea "https://static-resources.creatoriq.com/instagram-stories/videos/369870640841464…"
click at [720, 451] on button "Save" at bounding box center [724, 450] width 54 height 27
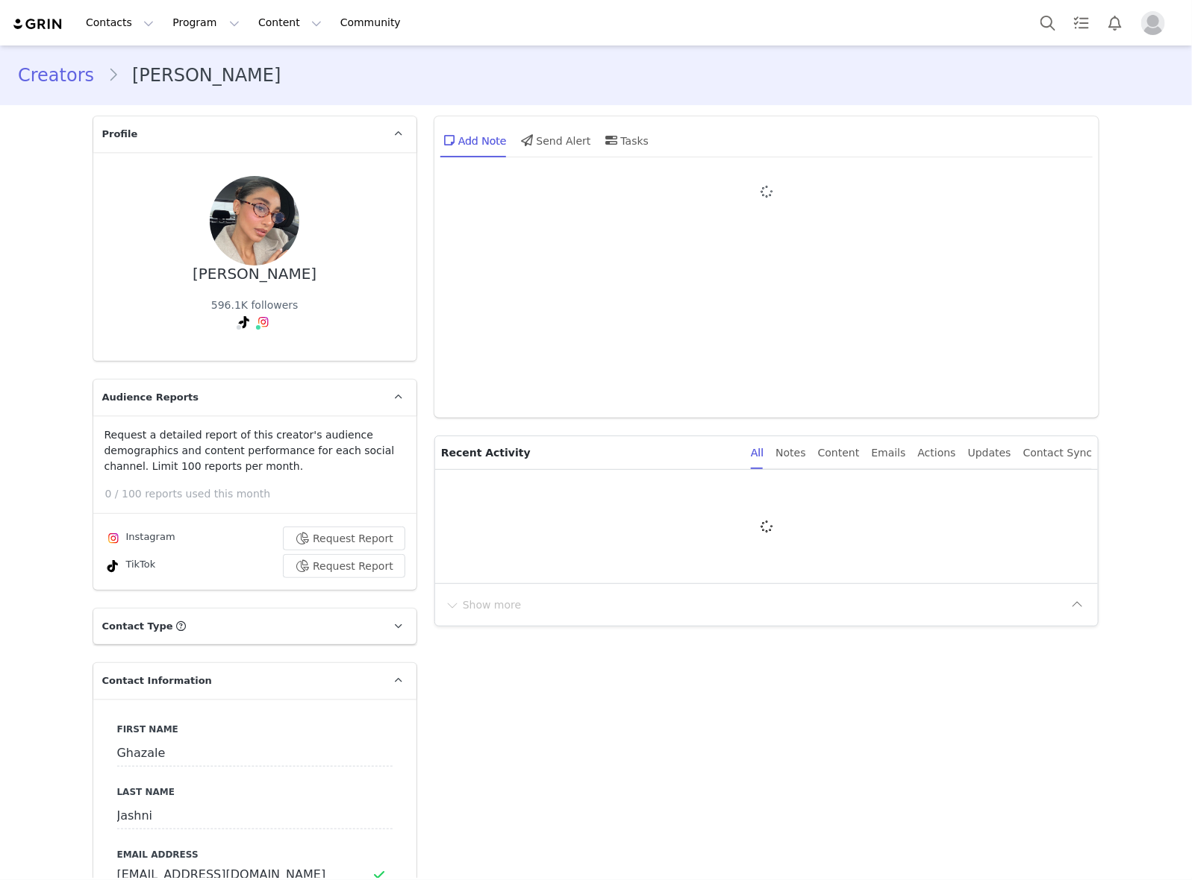
type input "+971 ([GEOGRAPHIC_DATA])"
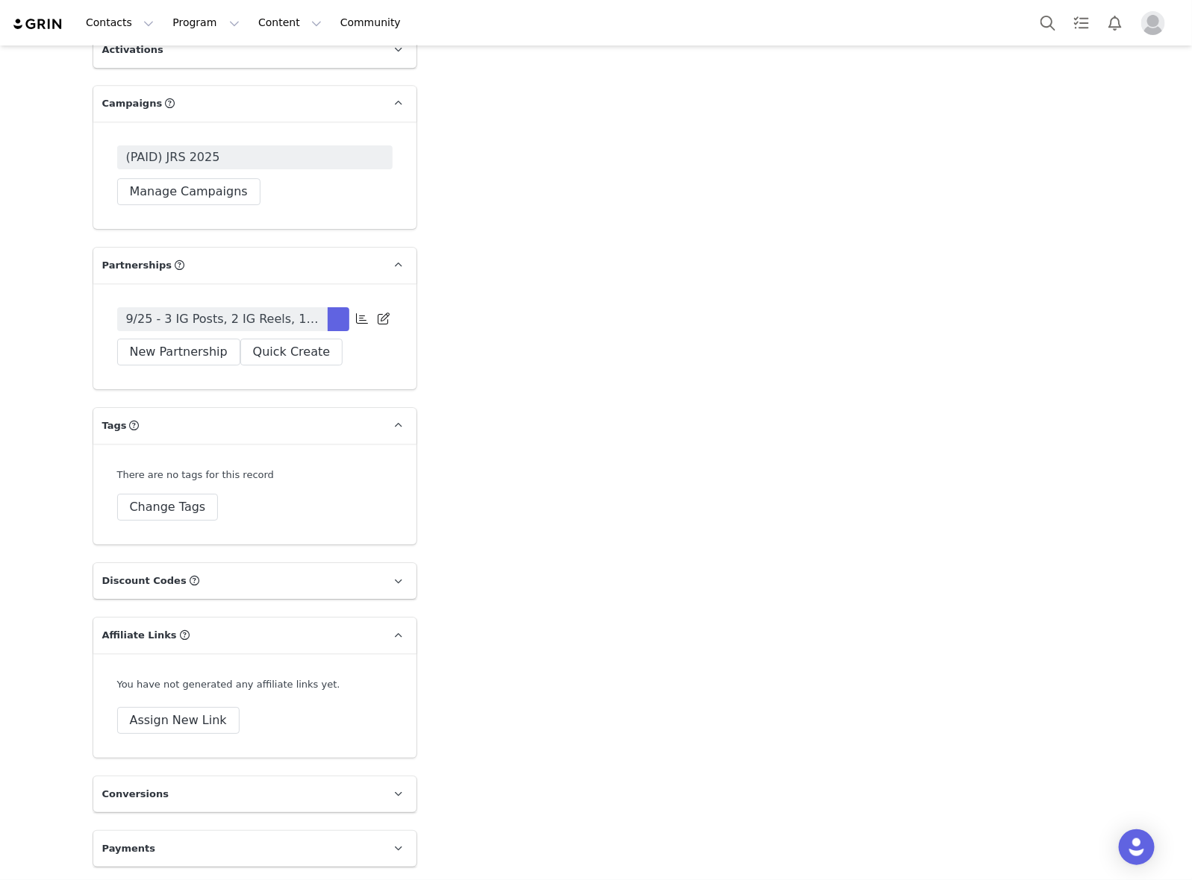
scroll to position [4339, 0]
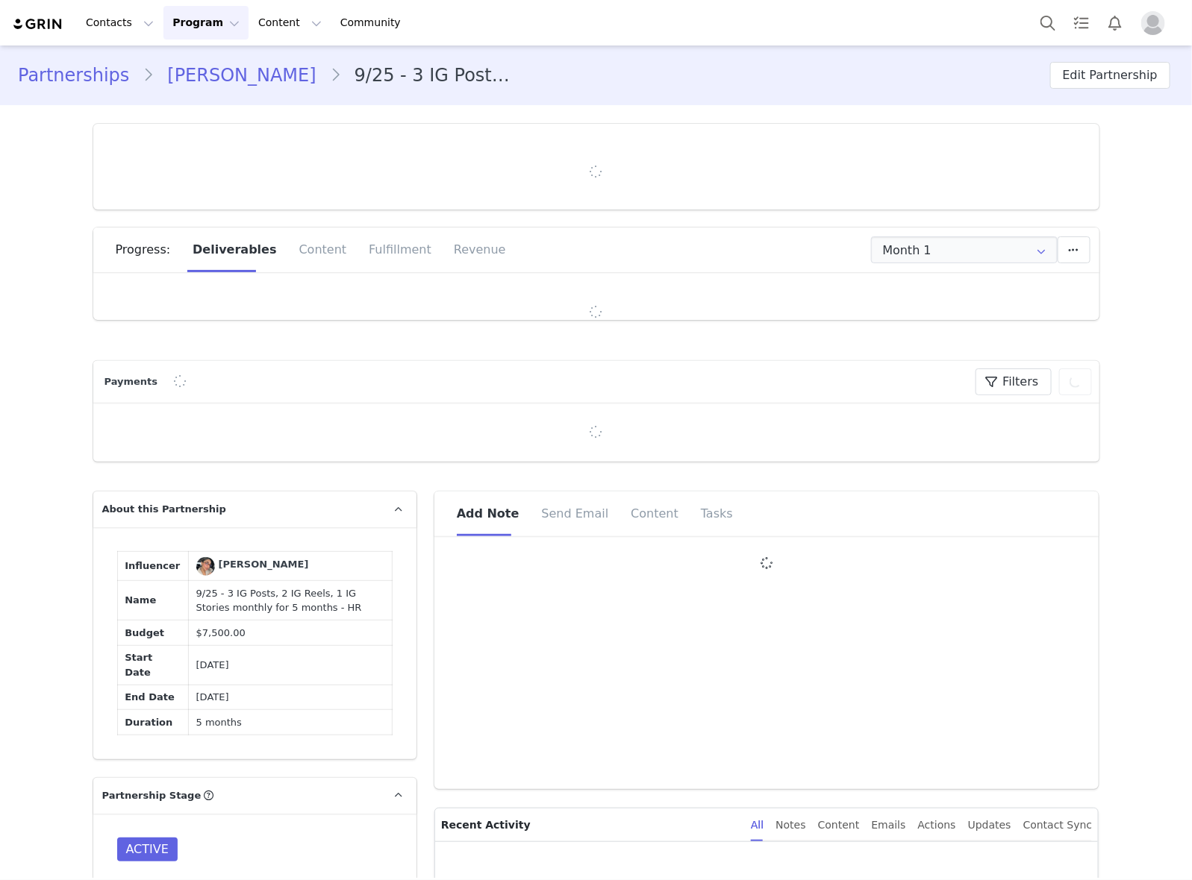
type input "+971 ([GEOGRAPHIC_DATA])"
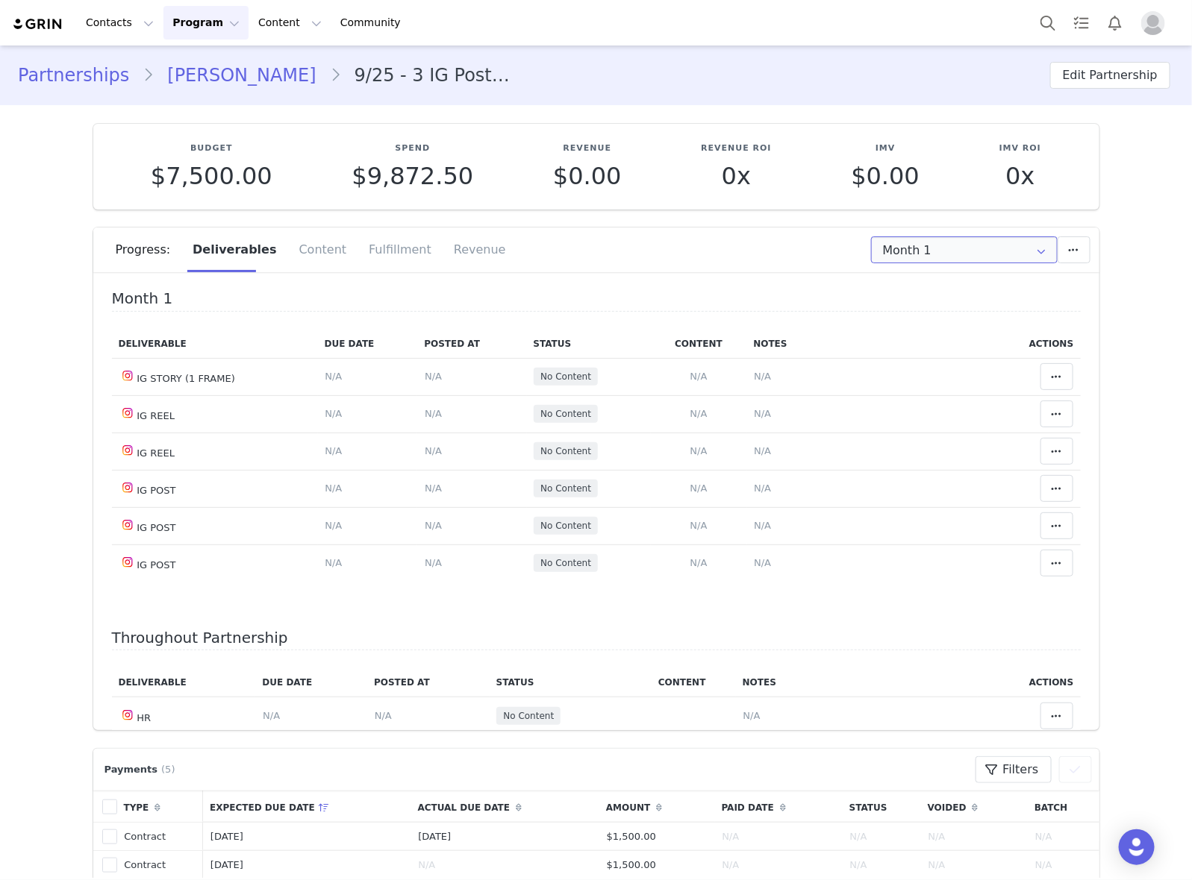
click at [963, 254] on input "Month 1" at bounding box center [964, 250] width 187 height 27
click at [986, 423] on li "All Months" at bounding box center [963, 416] width 199 height 25
type input "All"
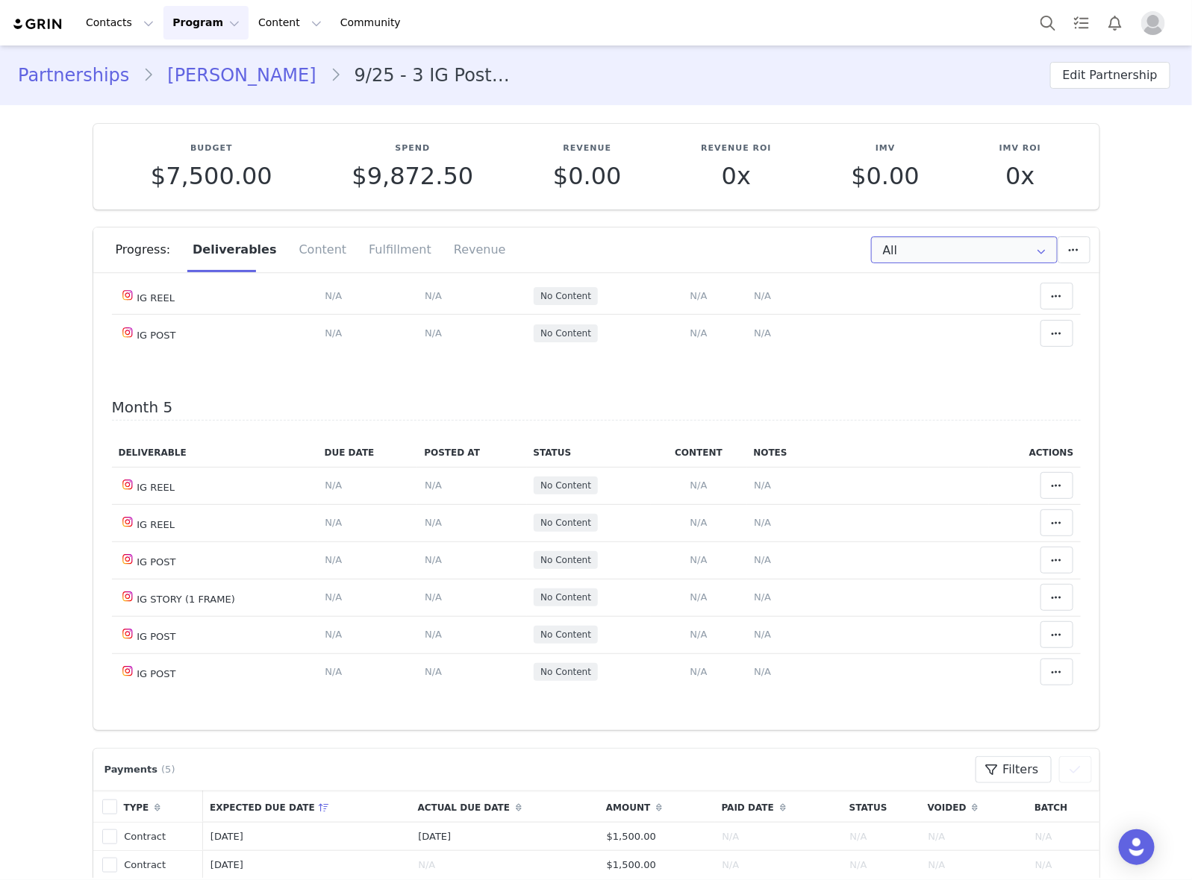
scroll to position [1403, 0]
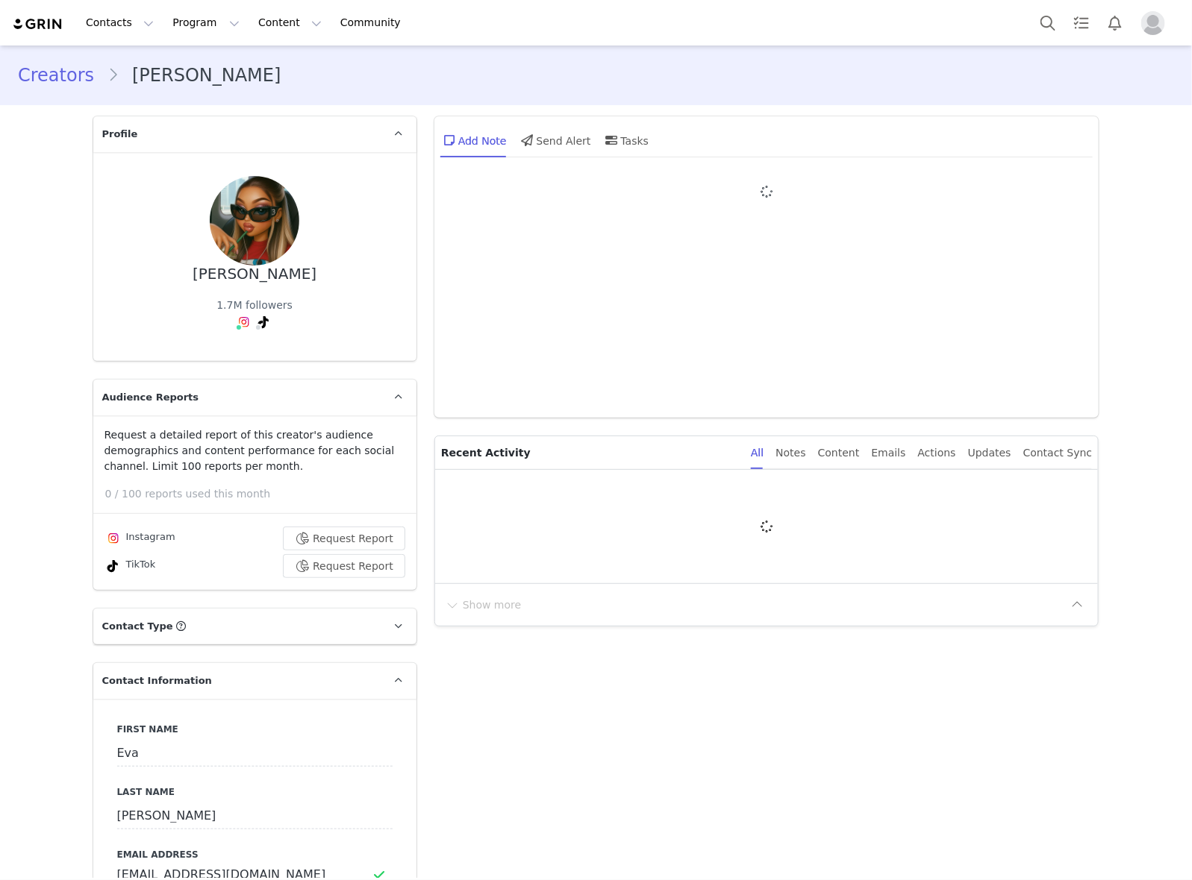
type input "+34 ([GEOGRAPHIC_DATA])"
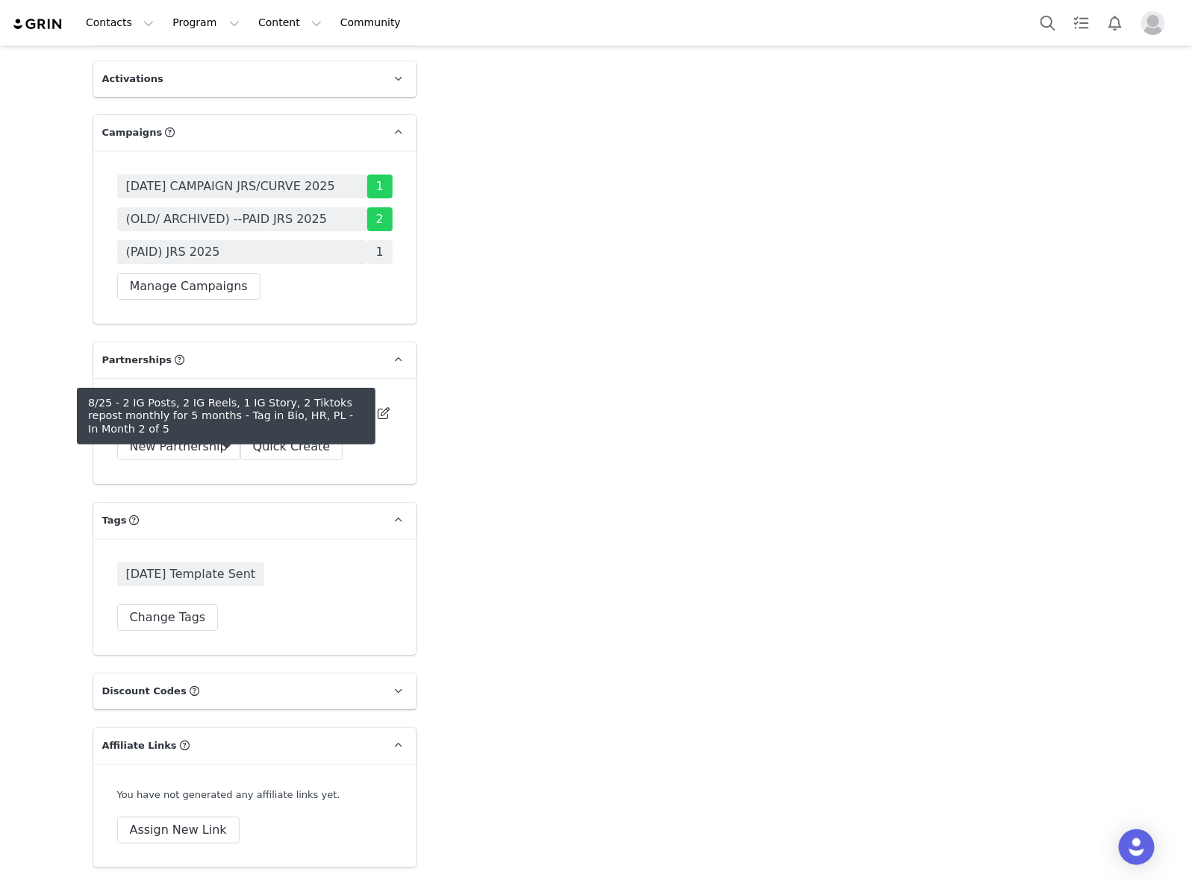
scroll to position [4477, 0]
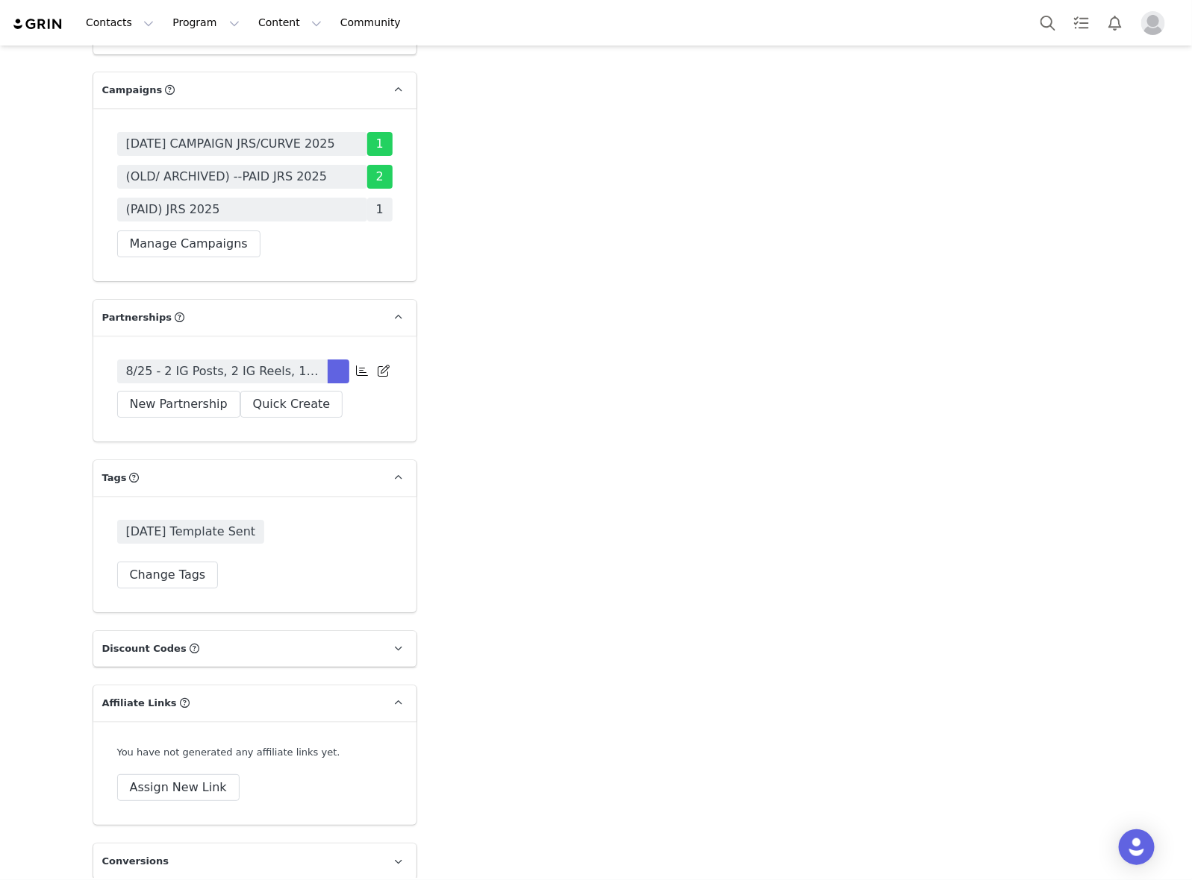
click at [288, 222] on span "(PAID) JRS 2025" at bounding box center [242, 210] width 250 height 24
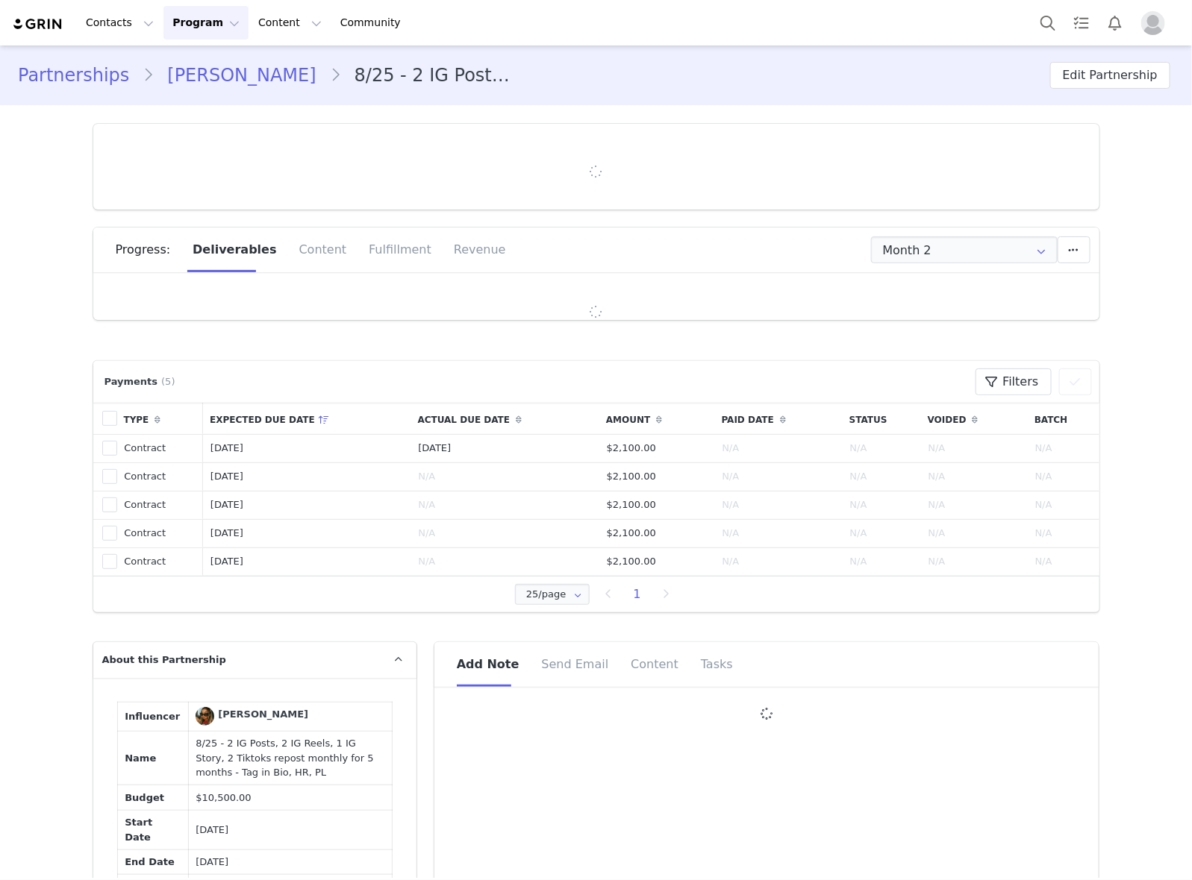
type input "+34 ([GEOGRAPHIC_DATA])"
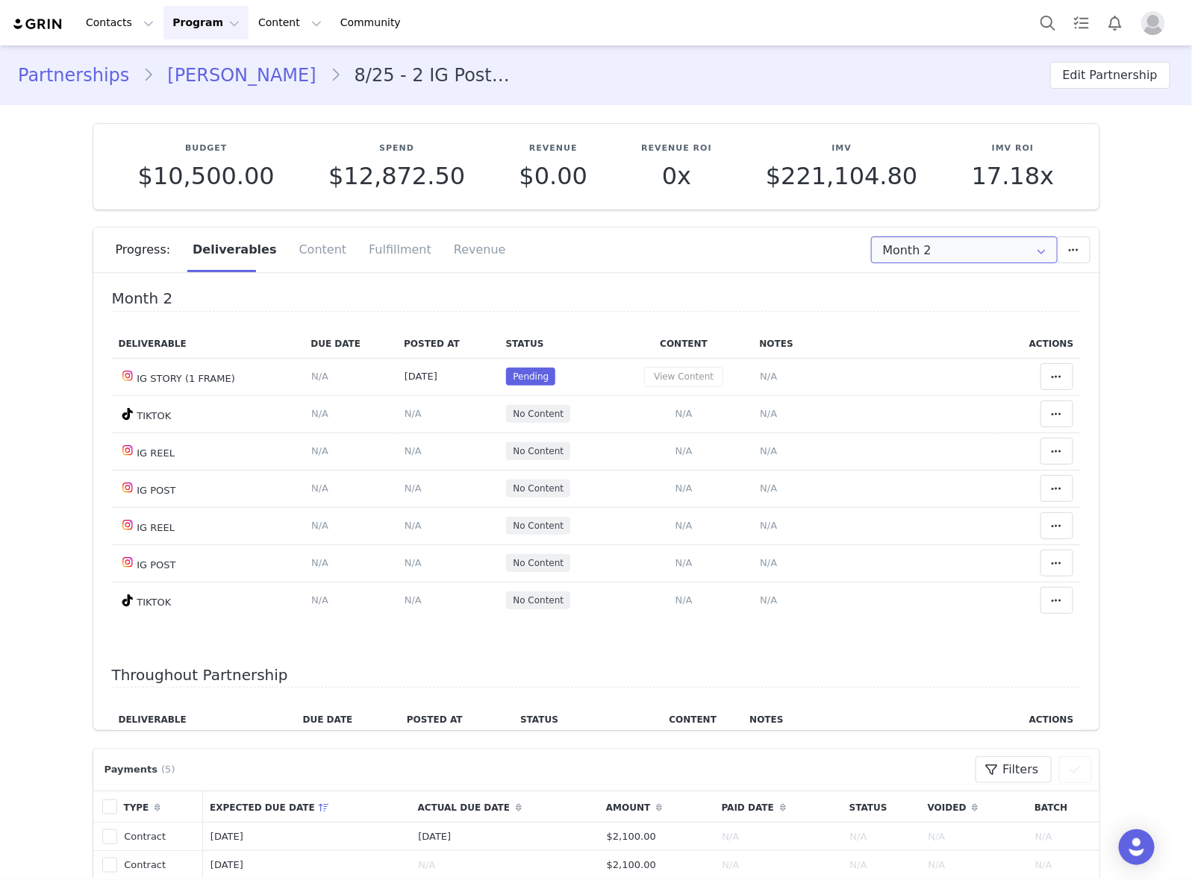
click at [968, 248] on input "Month 2" at bounding box center [964, 250] width 187 height 27
click at [915, 416] on li "All Months" at bounding box center [963, 416] width 199 height 25
type input "All"
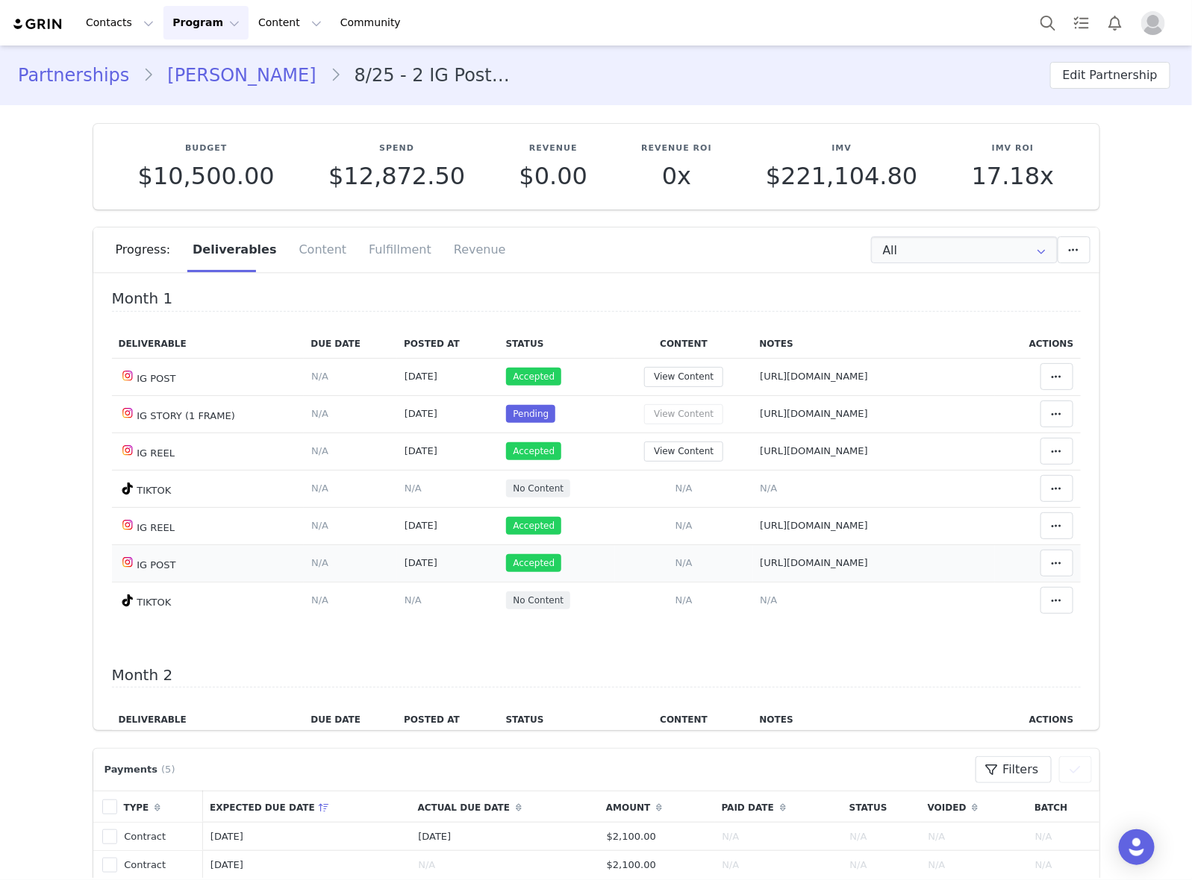
click at [877, 578] on td "Notes Save Cancel [URL][DOMAIN_NAME]" at bounding box center [874, 563] width 242 height 37
copy span "evagarcia"
drag, startPoint x: 739, startPoint y: 491, endPoint x: 747, endPoint y: 469, distance: 23.8
click at [760, 491] on span "N/A" at bounding box center [768, 488] width 17 height 11
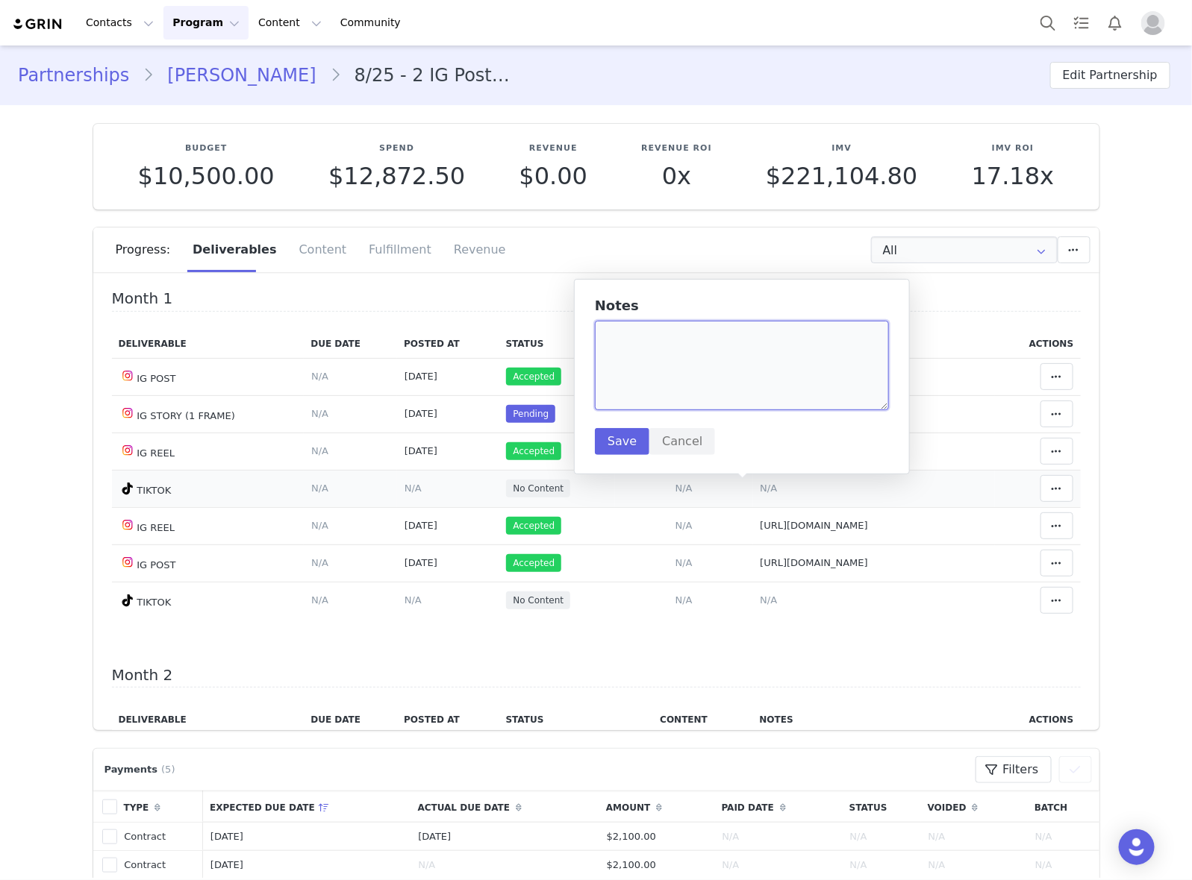
click at [743, 381] on textarea at bounding box center [742, 366] width 294 height 90
paste textarea "[URL][DOMAIN_NAME]"
type textarea "[URL][DOMAIN_NAME]"
click at [616, 431] on button "Save" at bounding box center [622, 441] width 54 height 27
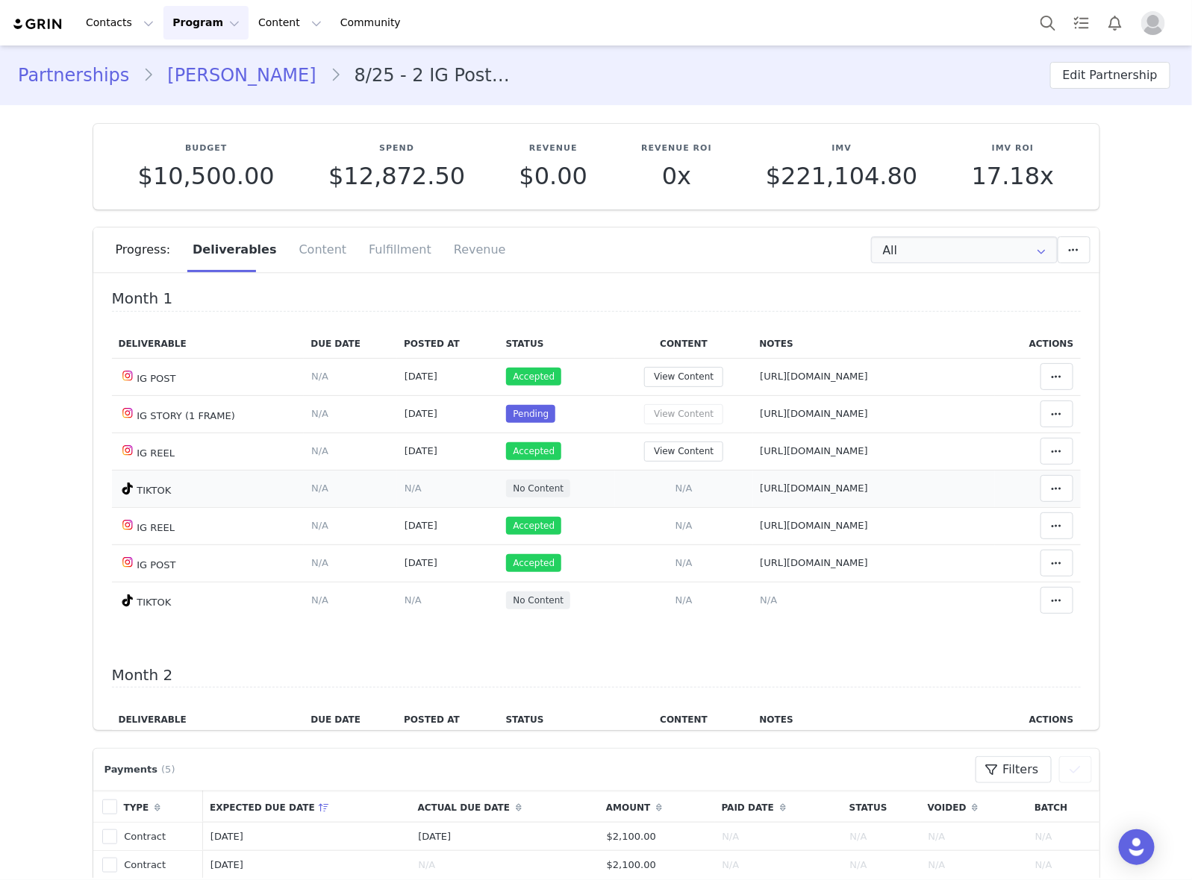
click at [404, 489] on span "N/A" at bounding box center [412, 488] width 17 height 11
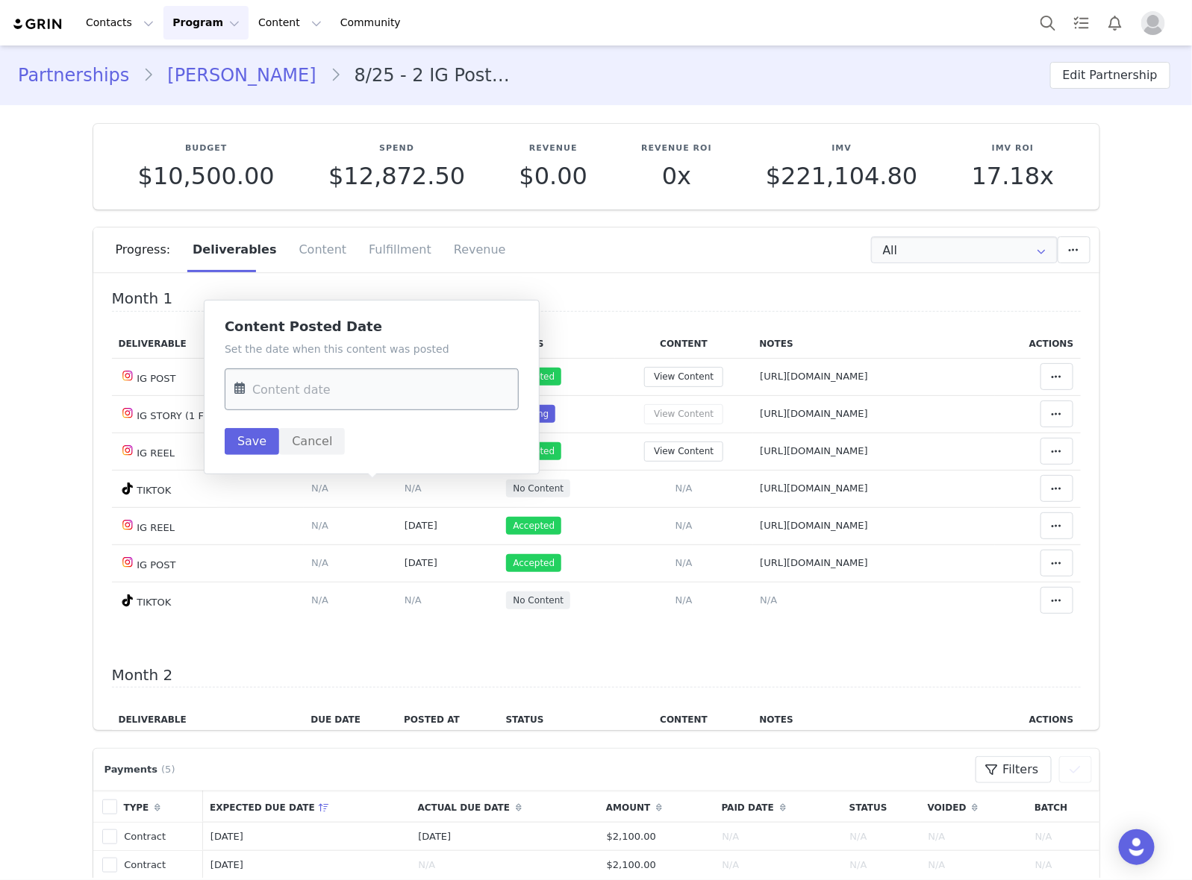
click at [435, 398] on input "text" at bounding box center [372, 390] width 294 height 42
click at [254, 437] on button "Previous Month" at bounding box center [249, 441] width 7 height 12
click at [305, 564] on span "16" at bounding box center [314, 564] width 18 height 18
type input "[DATE]"
click at [247, 440] on button "Save" at bounding box center [252, 441] width 54 height 27
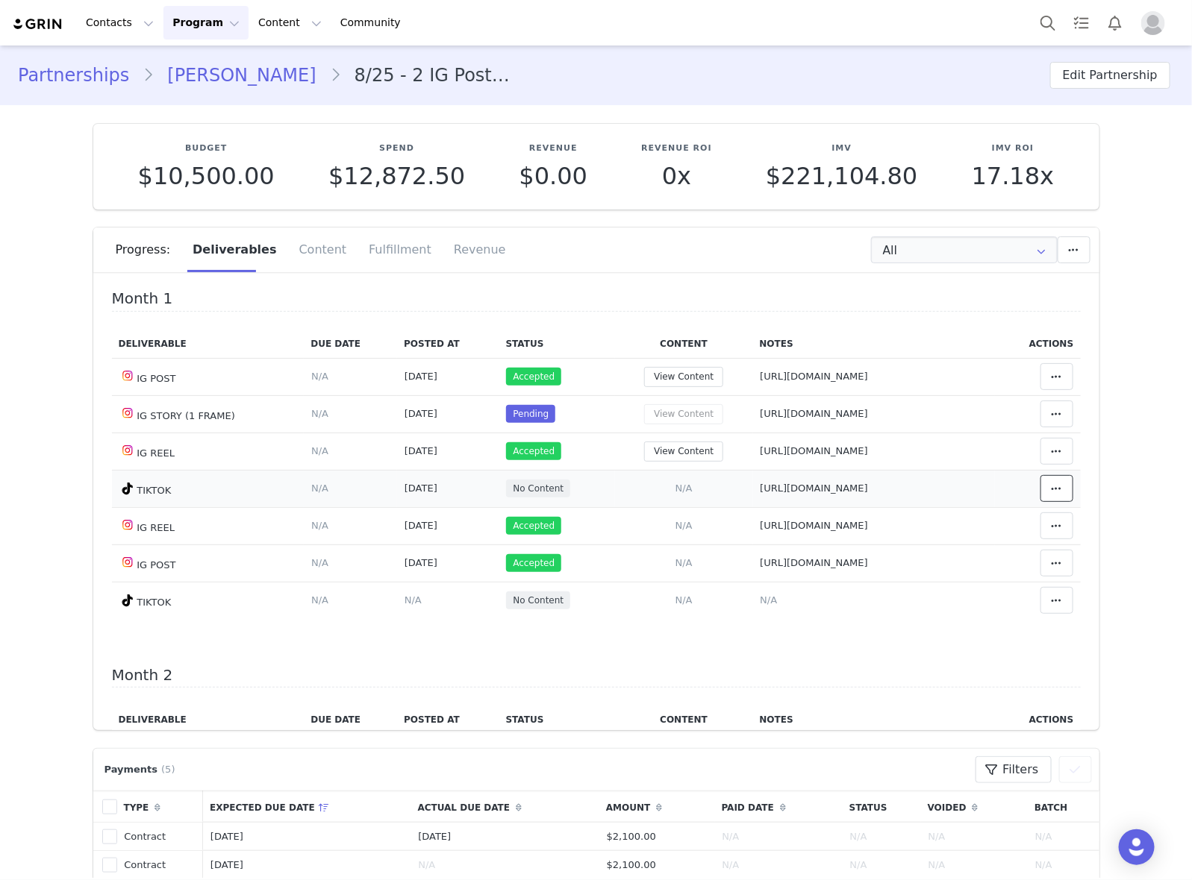
click at [1048, 498] on span at bounding box center [1057, 489] width 18 height 18
click at [930, 498] on div "Mark as Accepted" at bounding box center [916, 492] width 185 height 34
click at [760, 601] on span "N/A" at bounding box center [768, 600] width 17 height 11
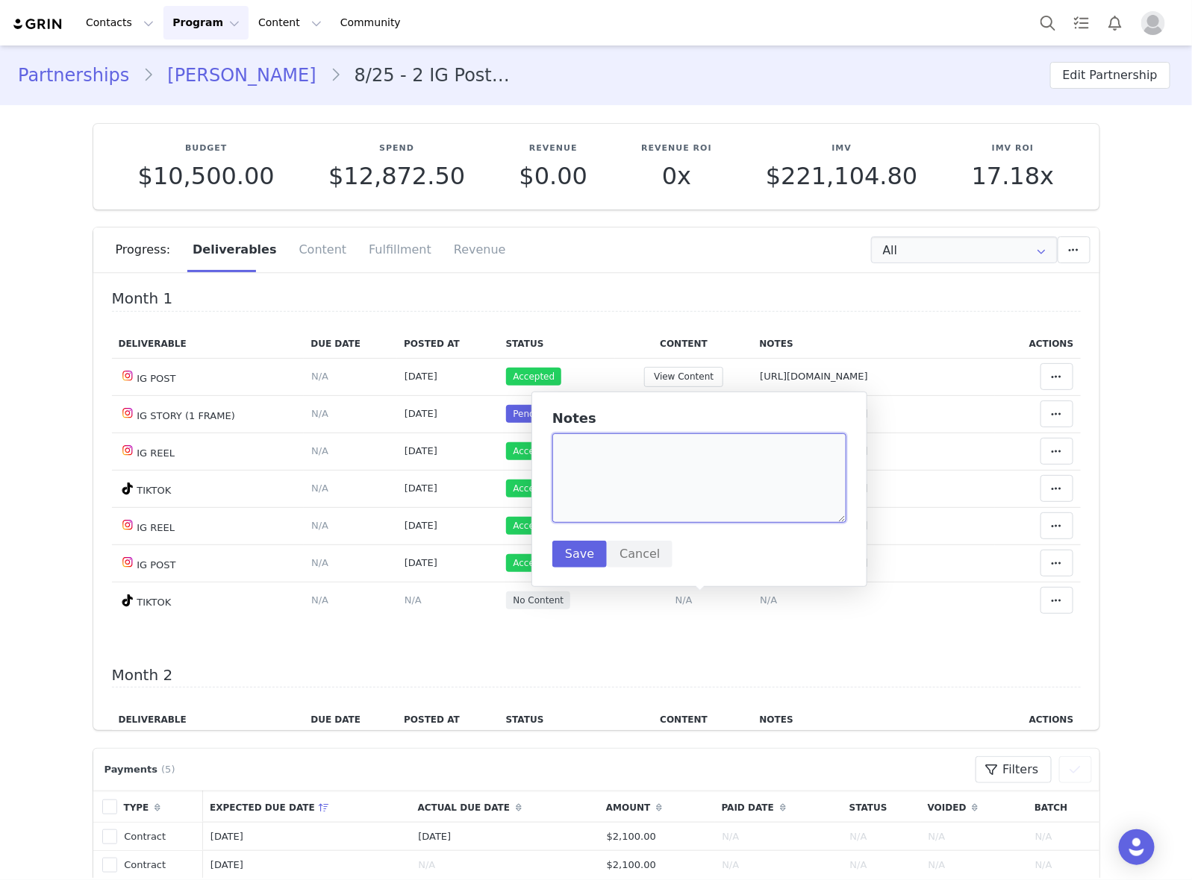
click at [674, 476] on textarea at bounding box center [699, 478] width 294 height 90
paste textarea "[URL][DOMAIN_NAME]"
type textarea "[URL][DOMAIN_NAME]"
click at [573, 557] on button "Save" at bounding box center [579, 554] width 54 height 27
click at [404, 602] on span "N/A" at bounding box center [412, 600] width 17 height 11
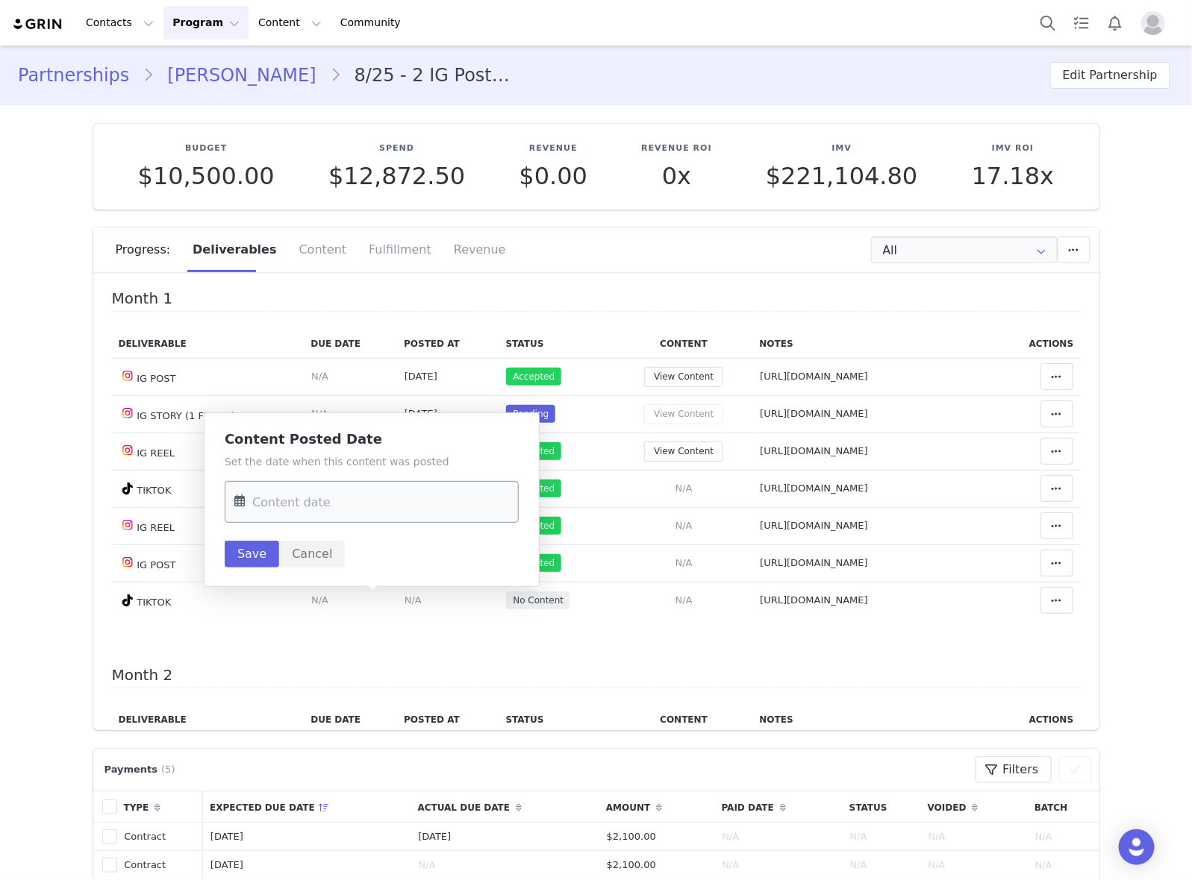
click at [426, 507] on input "text" at bounding box center [372, 502] width 294 height 42
click at [246, 549] on button "Previous Month" at bounding box center [249, 554] width 7 height 12
click at [349, 619] on span "3" at bounding box center [345, 620] width 18 height 18
type input "[DATE]"
click at [250, 557] on button "Save" at bounding box center [252, 554] width 54 height 27
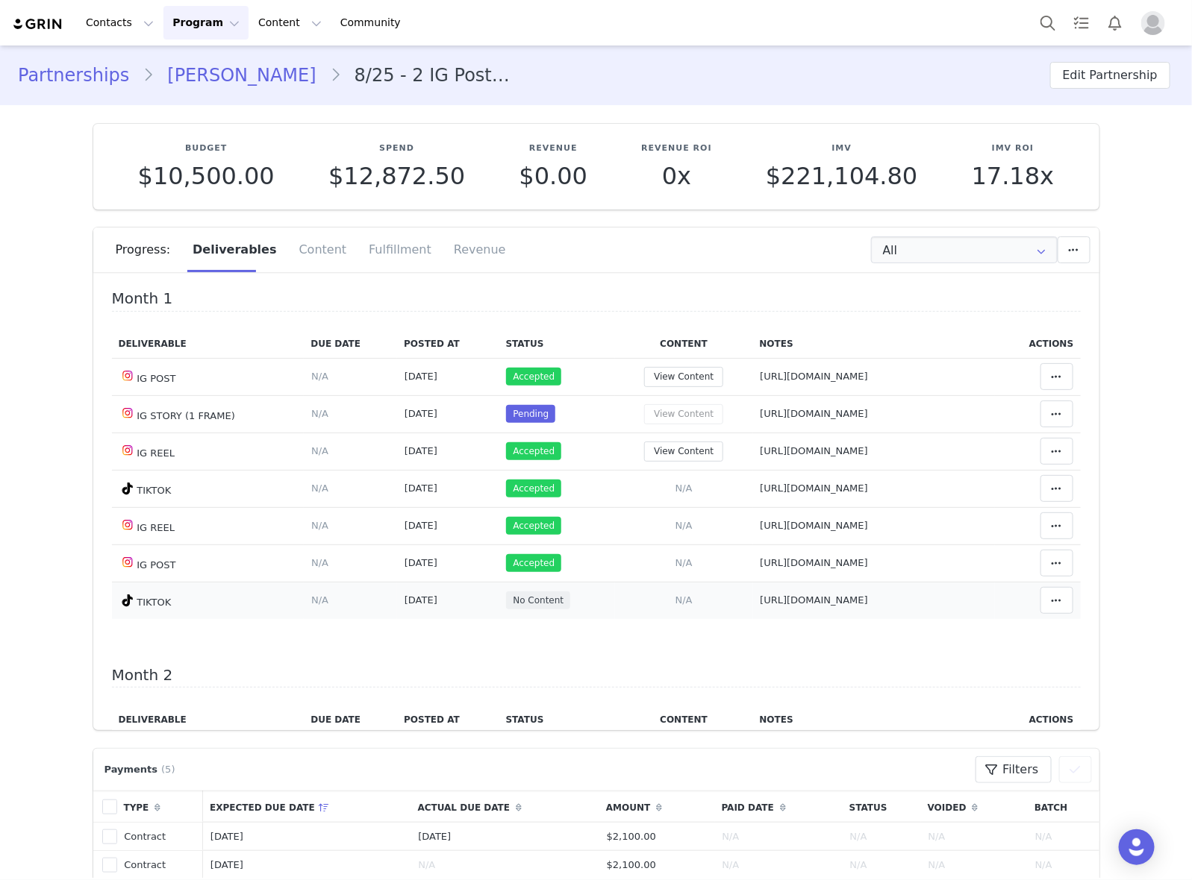
click at [1037, 619] on td "Match Content Mark as Accepted Delete Deliverable This will unlink any content,…" at bounding box center [1037, 600] width 85 height 37
click at [1040, 613] on button at bounding box center [1056, 600] width 33 height 27
click at [898, 607] on div "Mark as Accepted" at bounding box center [916, 606] width 185 height 34
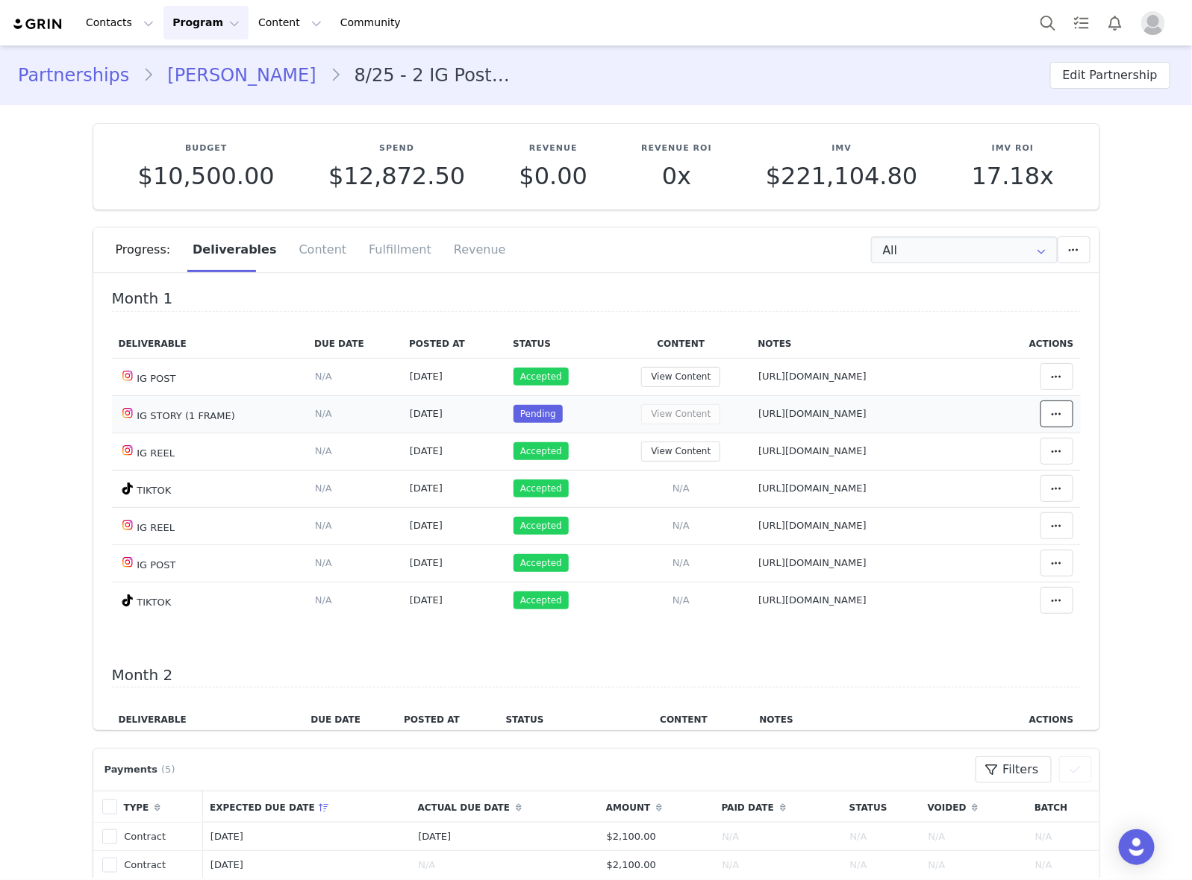
click at [1048, 419] on span at bounding box center [1057, 414] width 18 height 18
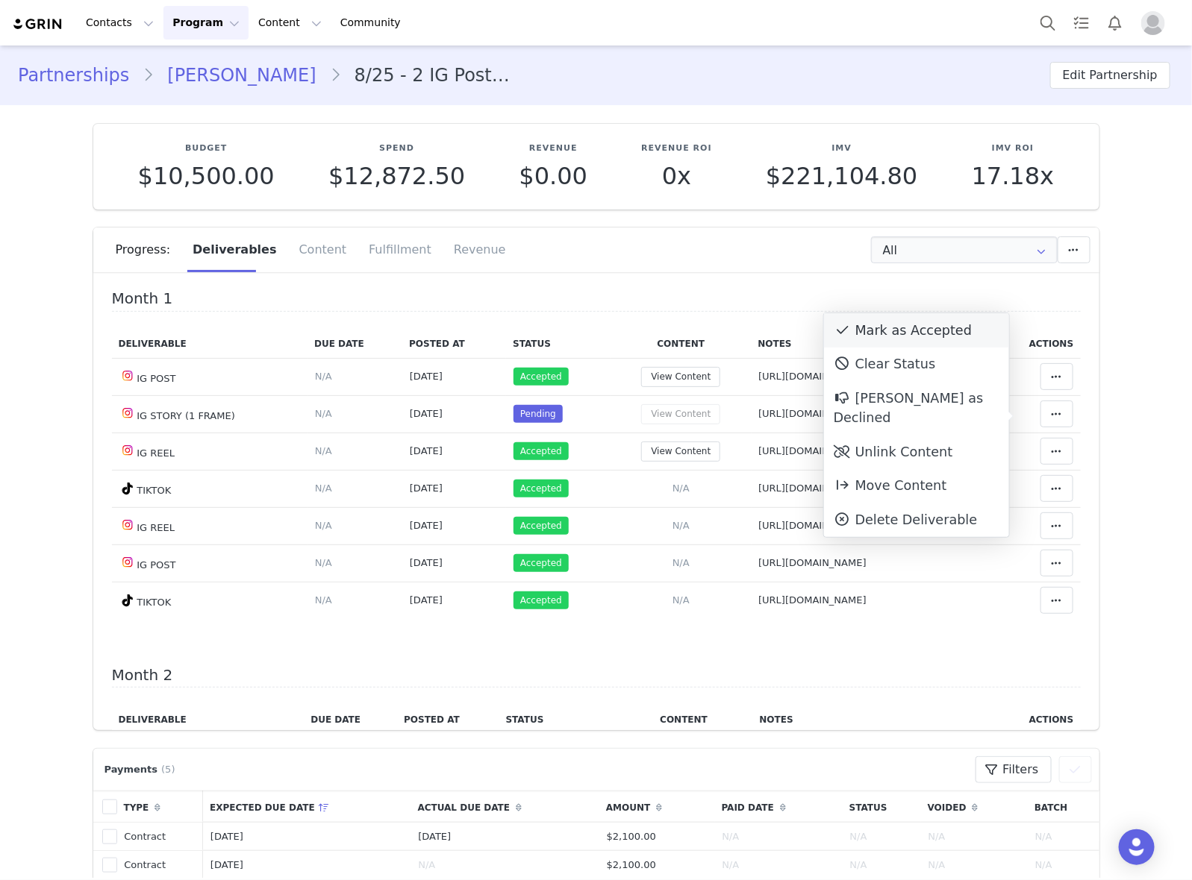
click at [901, 334] on div "Mark as Accepted" at bounding box center [916, 330] width 185 height 34
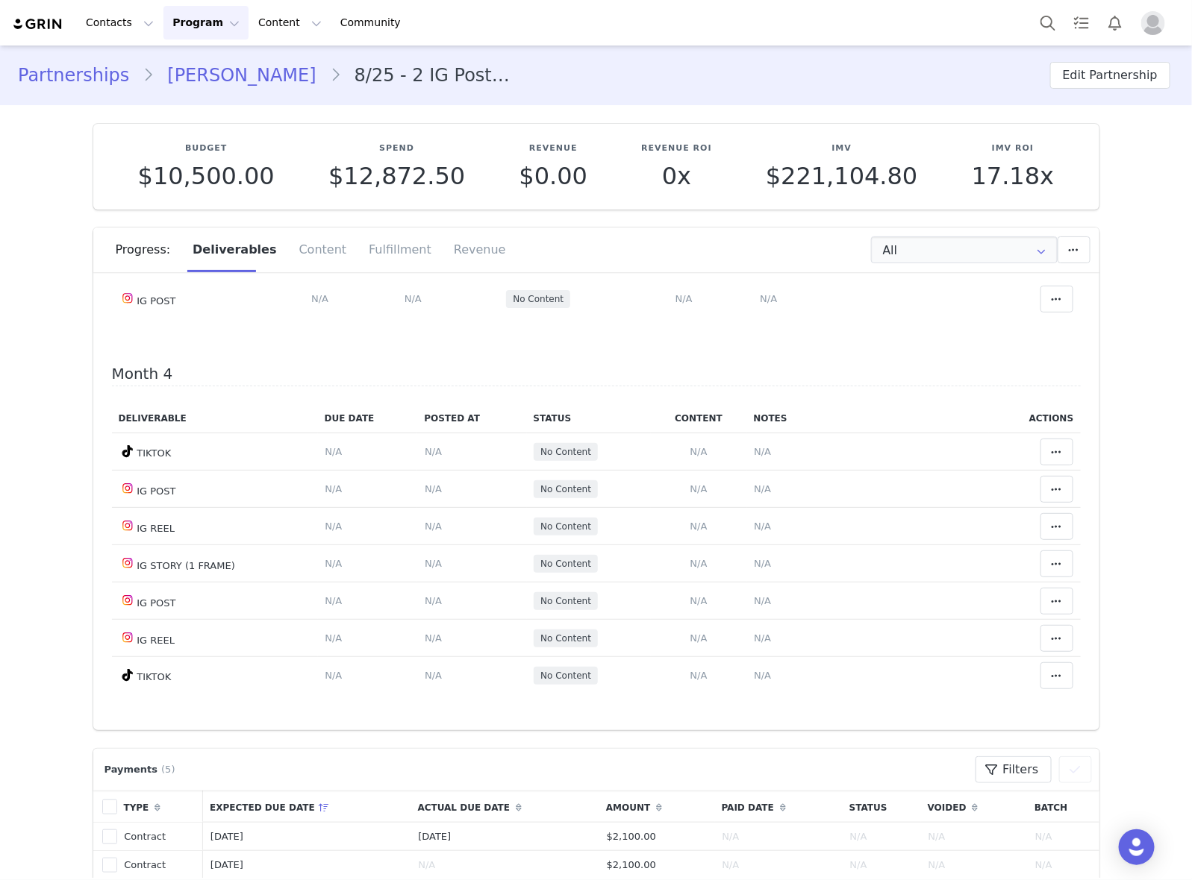
click at [206, 66] on link "[PERSON_NAME]" at bounding box center [241, 75] width 175 height 27
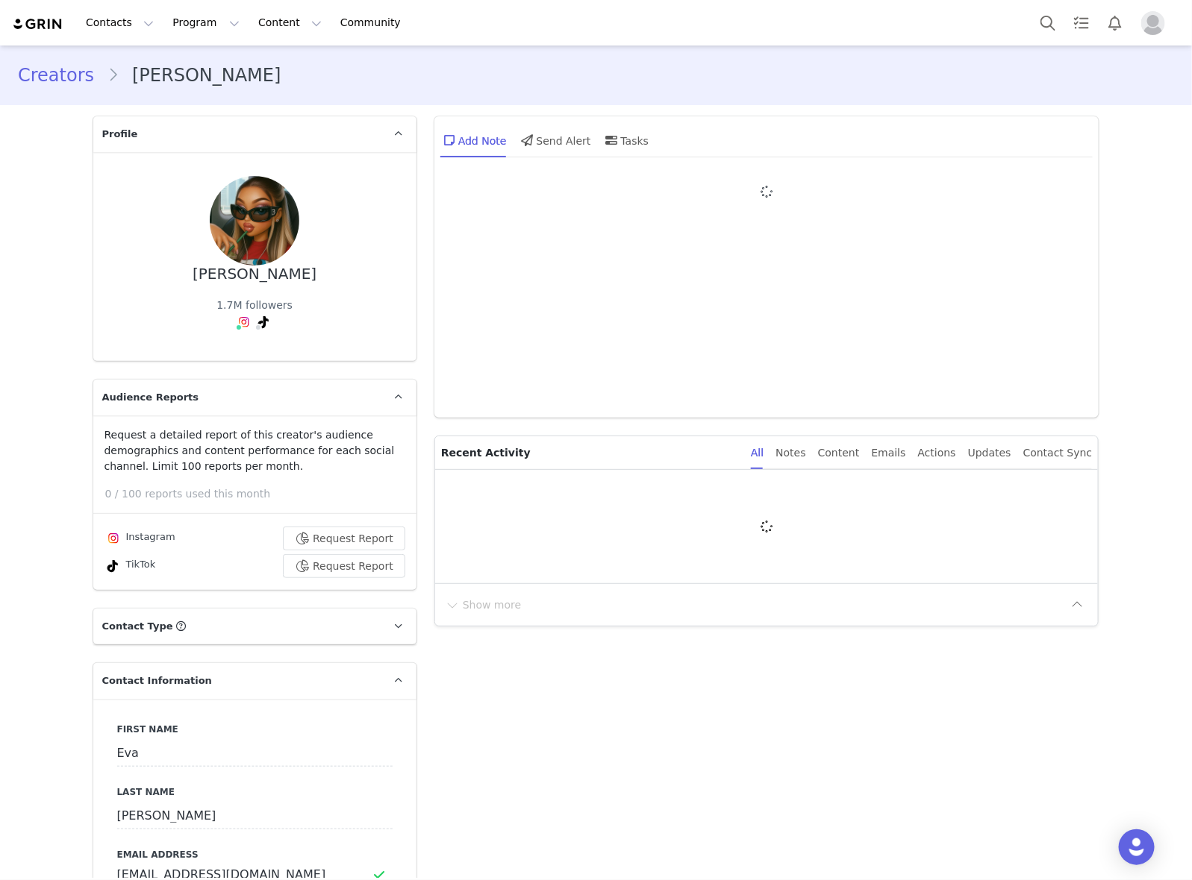
type input "+34 ([GEOGRAPHIC_DATA])"
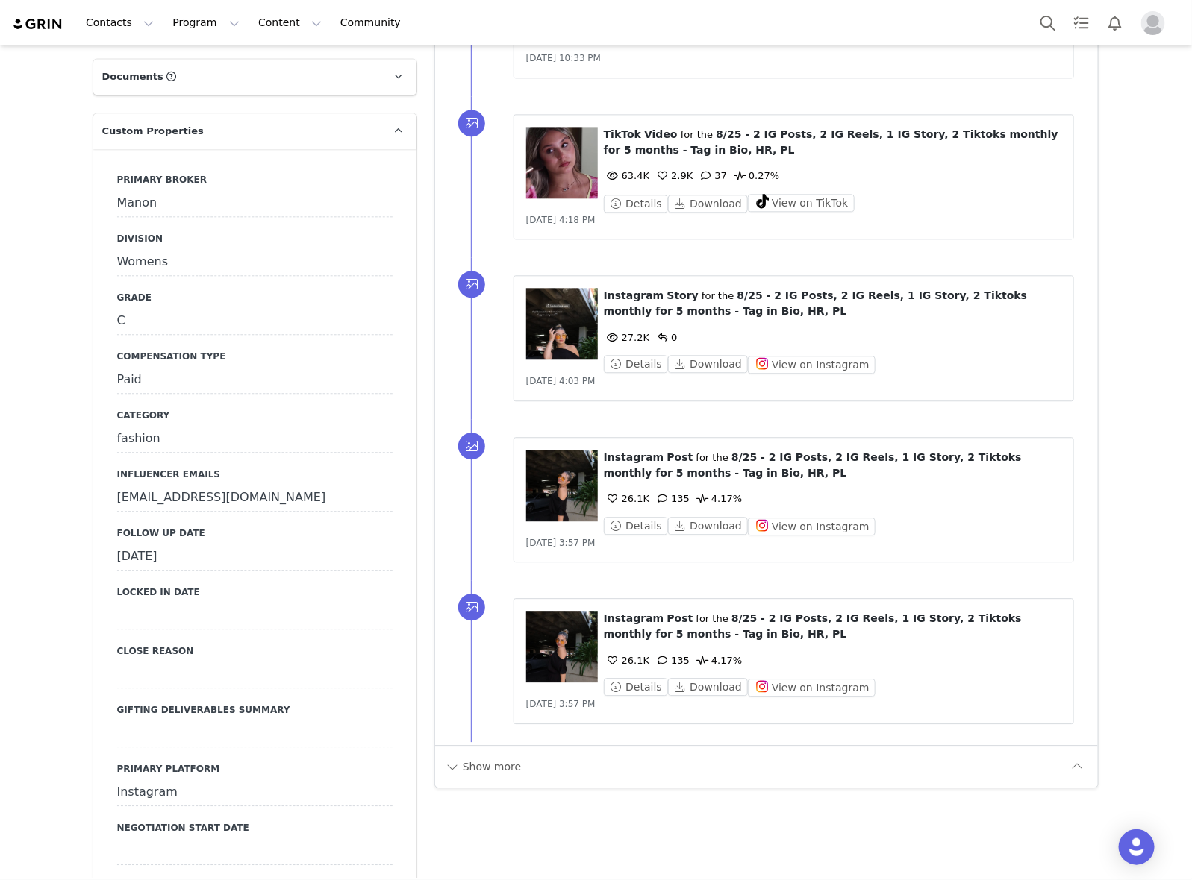
scroll to position [1865, 0]
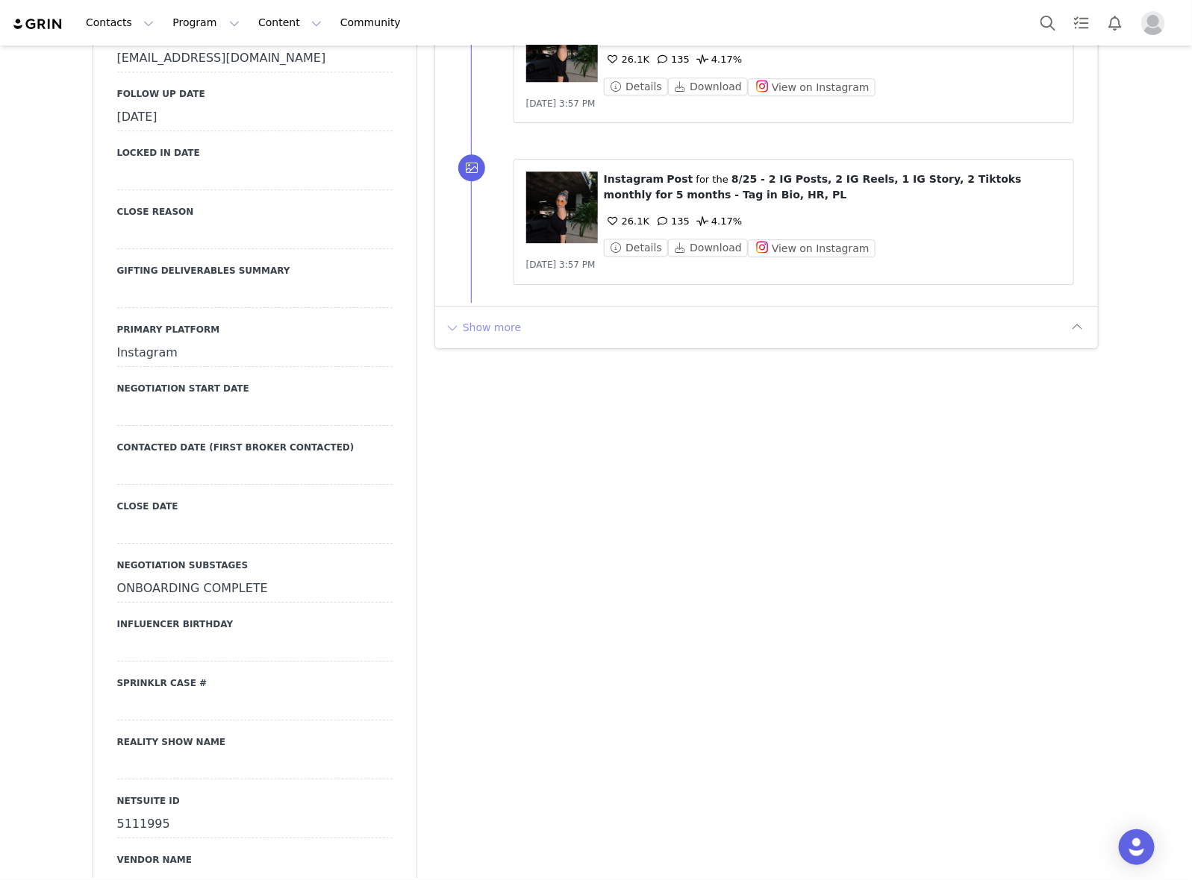
click at [498, 333] on button "Show more" at bounding box center [483, 328] width 78 height 24
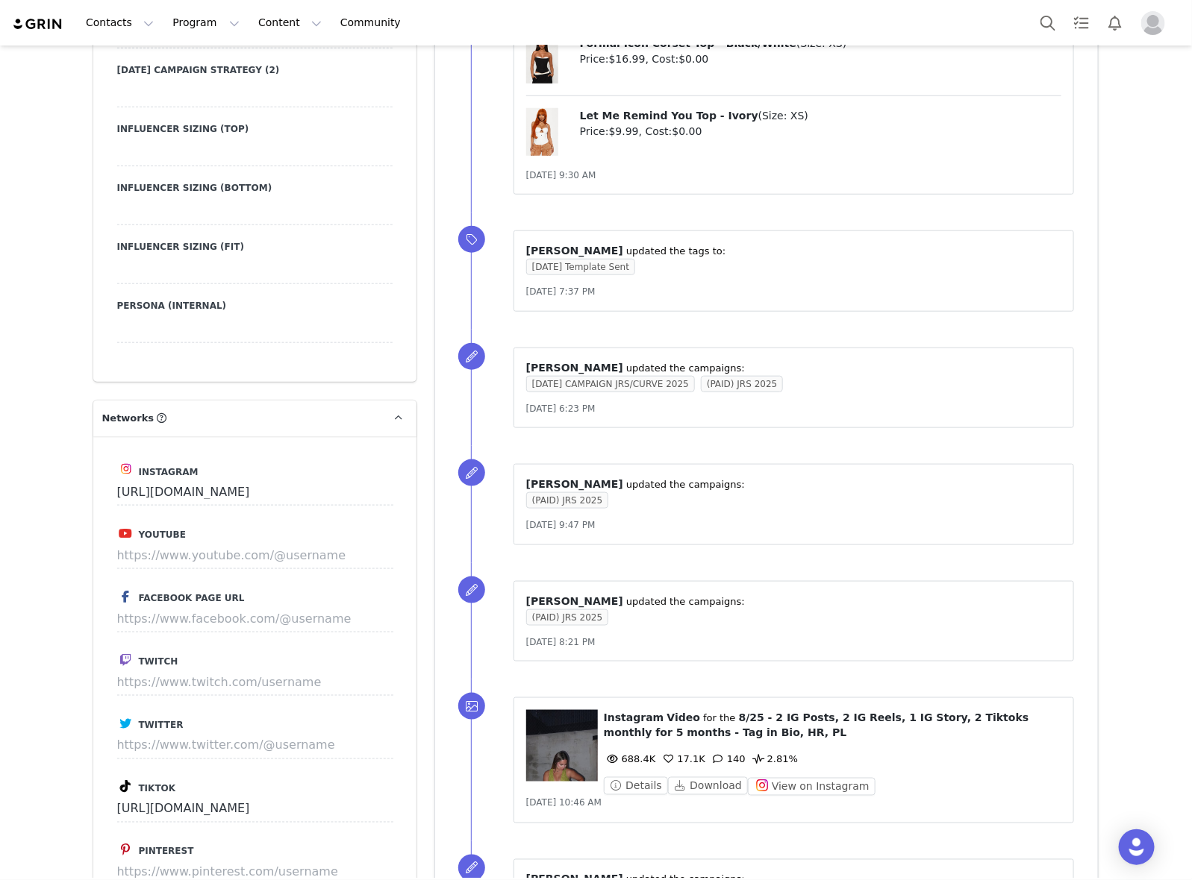
scroll to position [3451, 0]
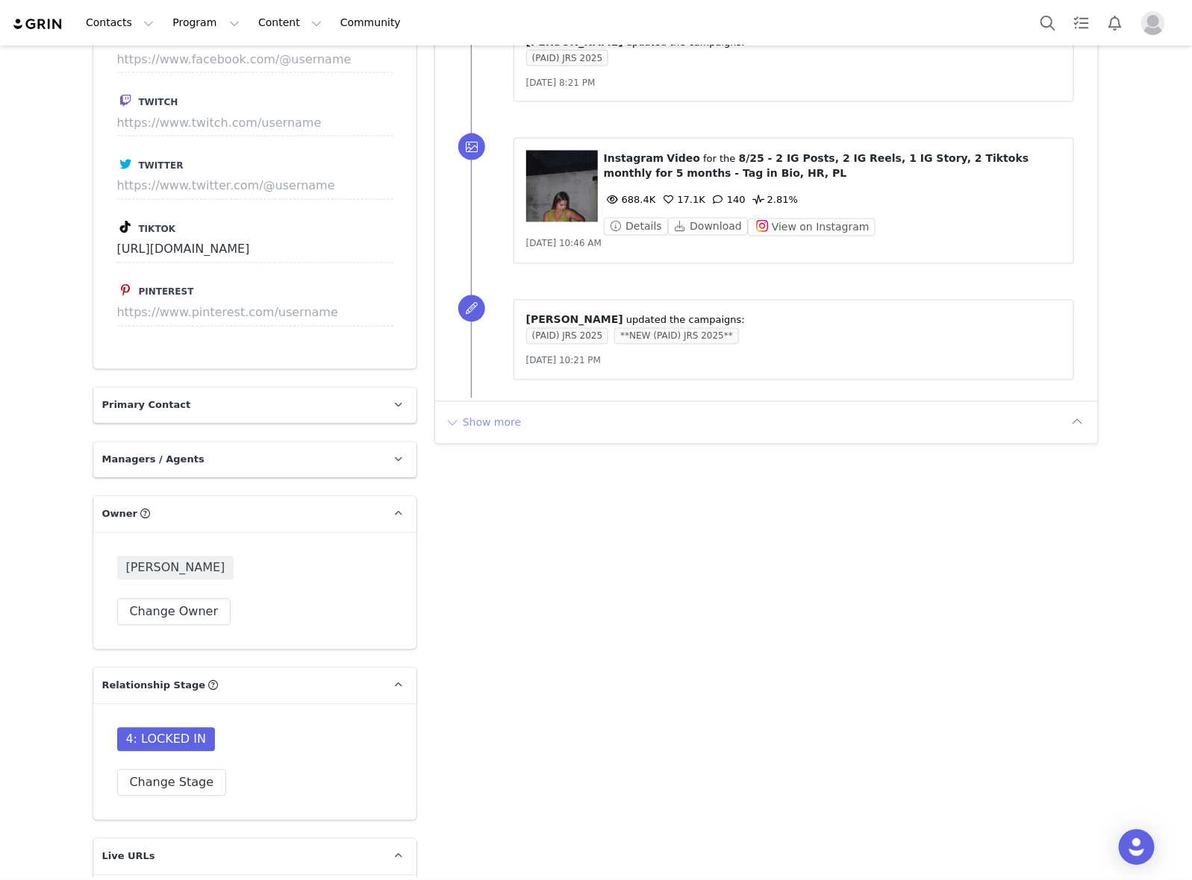
click at [491, 427] on button "Show more" at bounding box center [483, 423] width 78 height 24
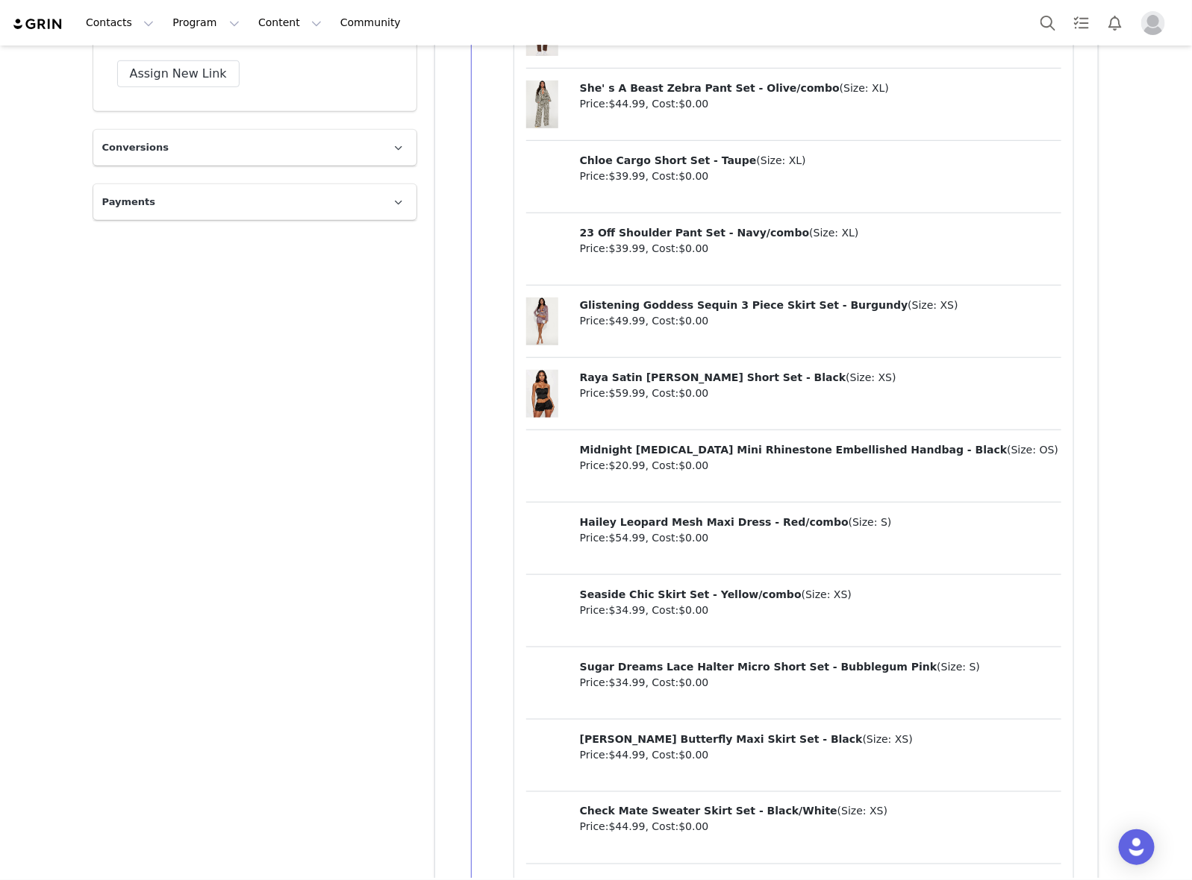
scroll to position [5609, 0]
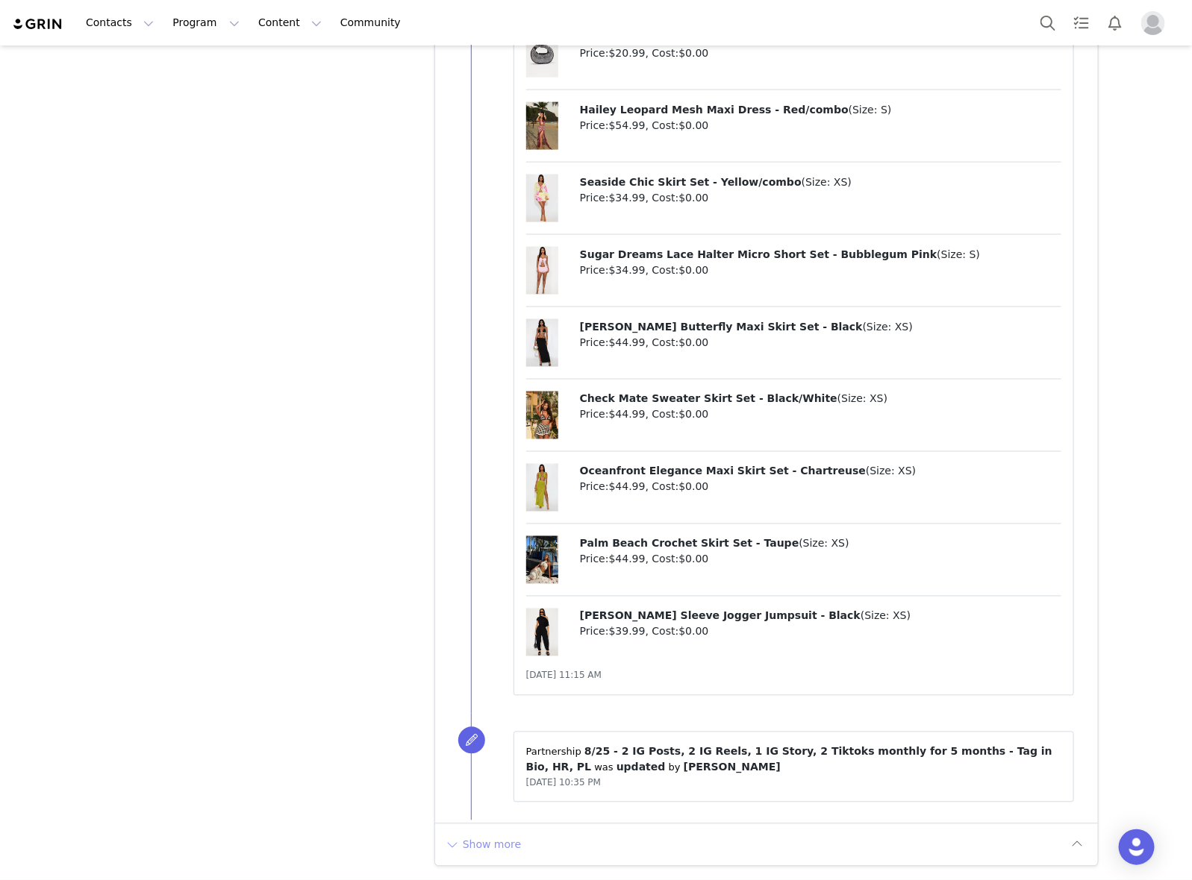
click at [474, 856] on button "Show more" at bounding box center [483, 845] width 78 height 24
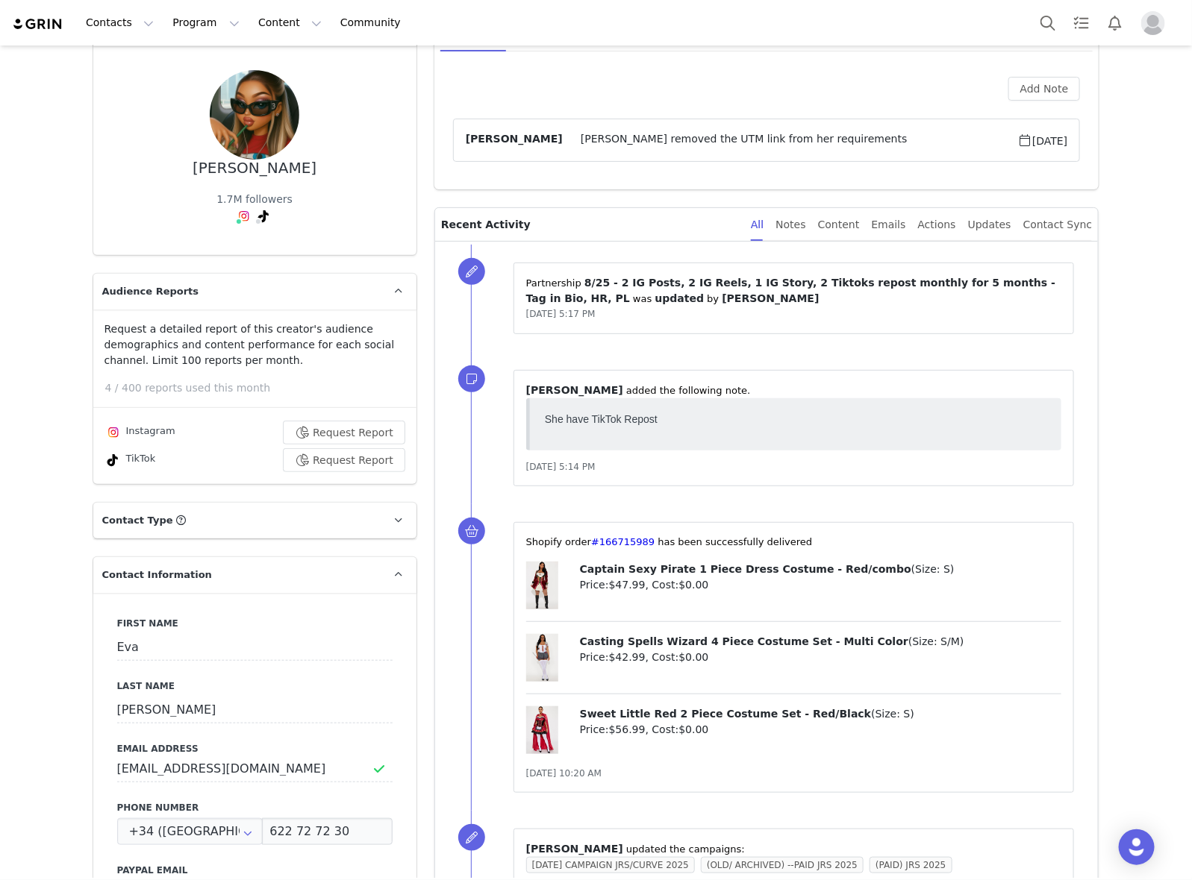
scroll to position [0, 0]
